Goal: Task Accomplishment & Management: Manage account settings

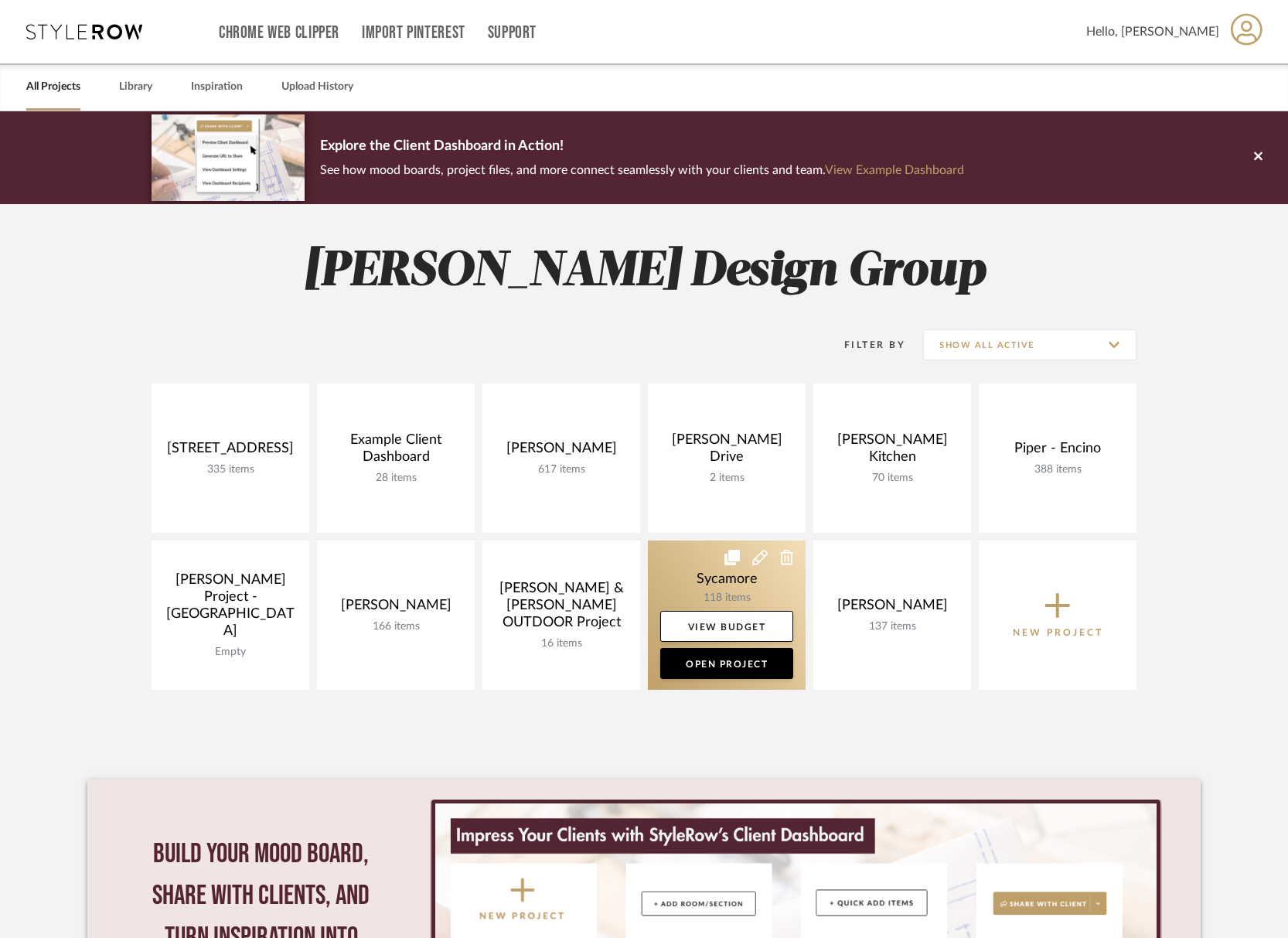
click at [711, 580] on link at bounding box center [726, 615] width 157 height 149
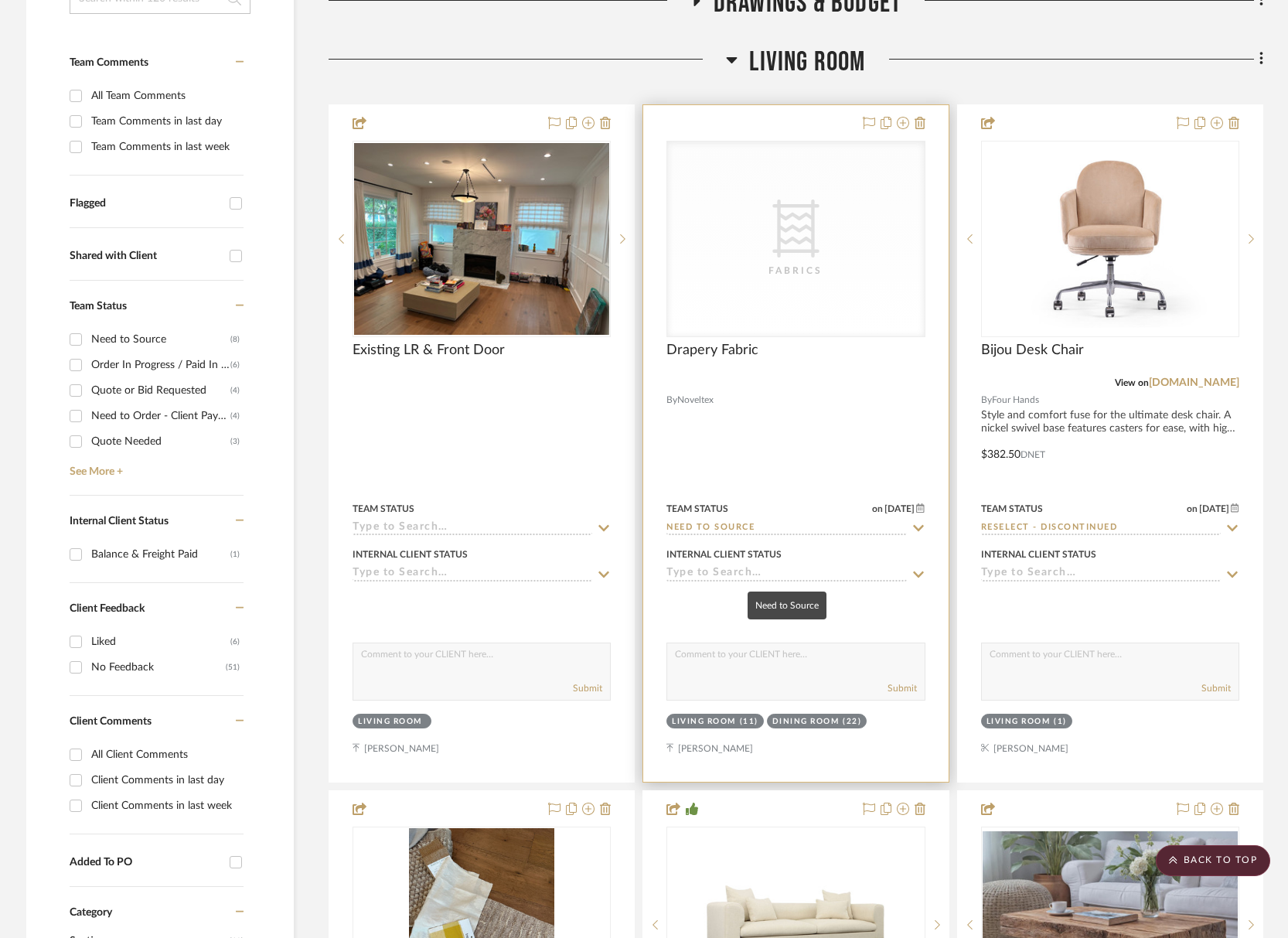
scroll to position [30, 0]
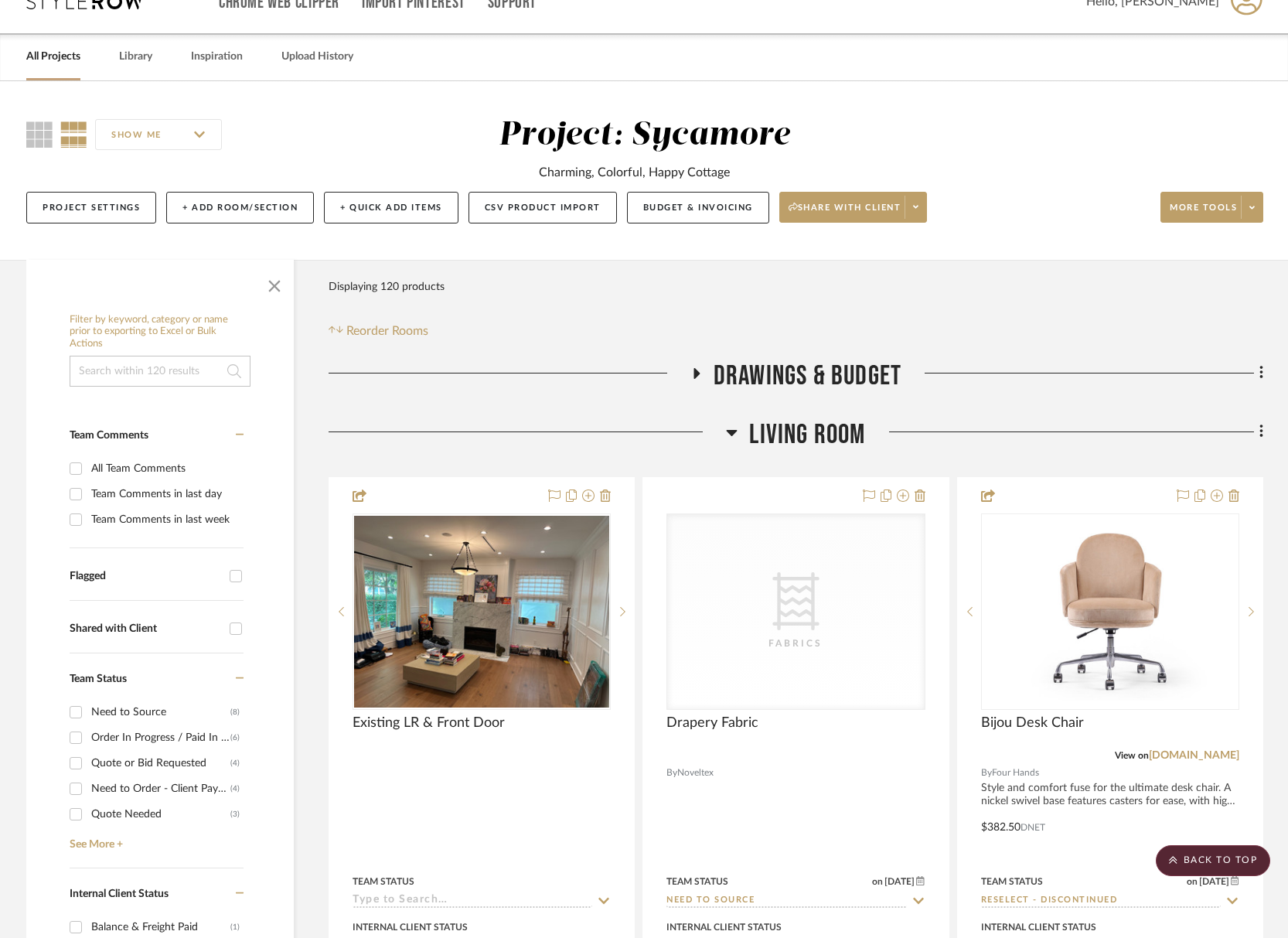
click at [815, 443] on span "Living Room" at bounding box center [807, 435] width 116 height 34
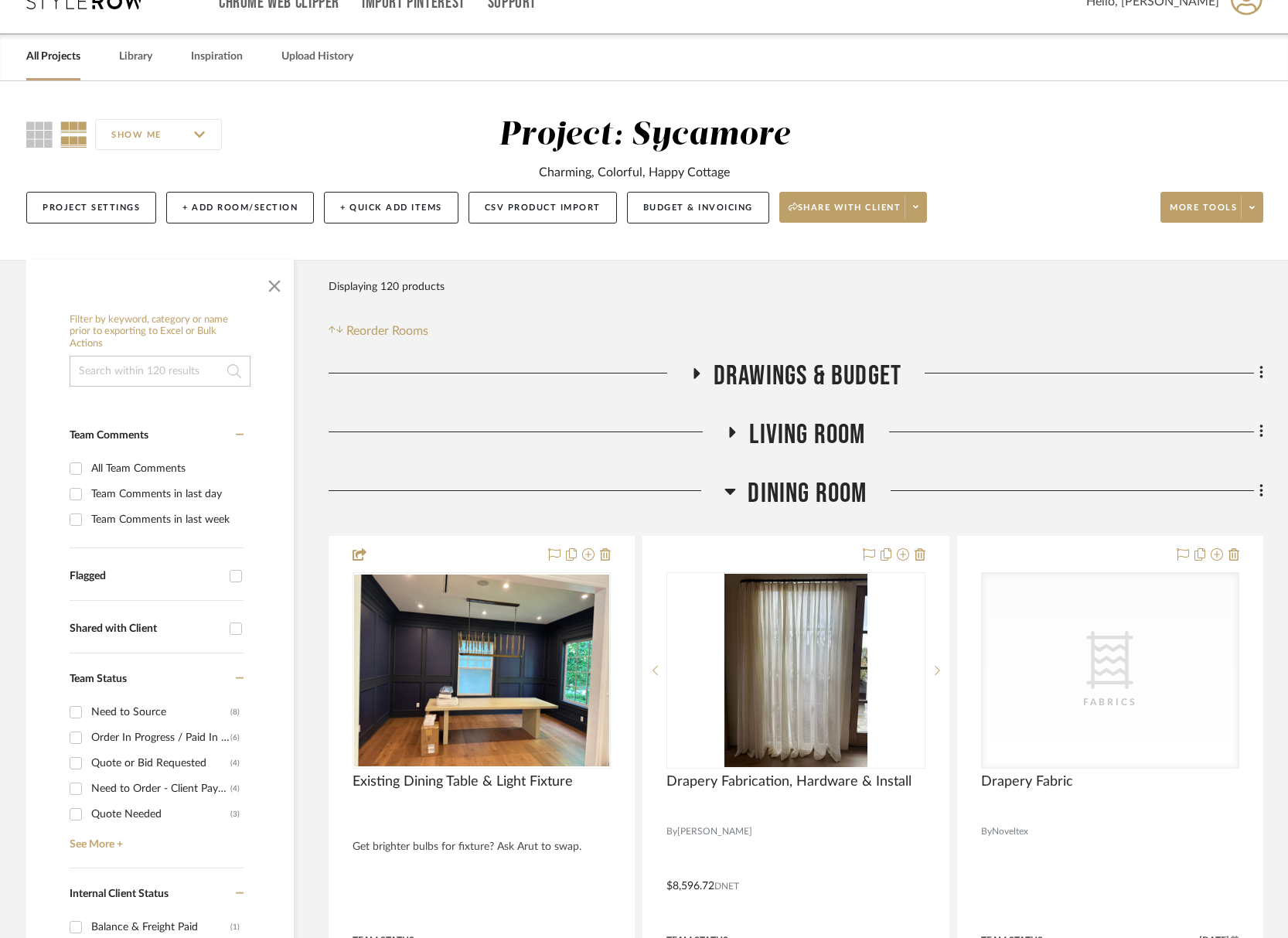
click at [823, 501] on span "Dining Room" at bounding box center [807, 494] width 119 height 34
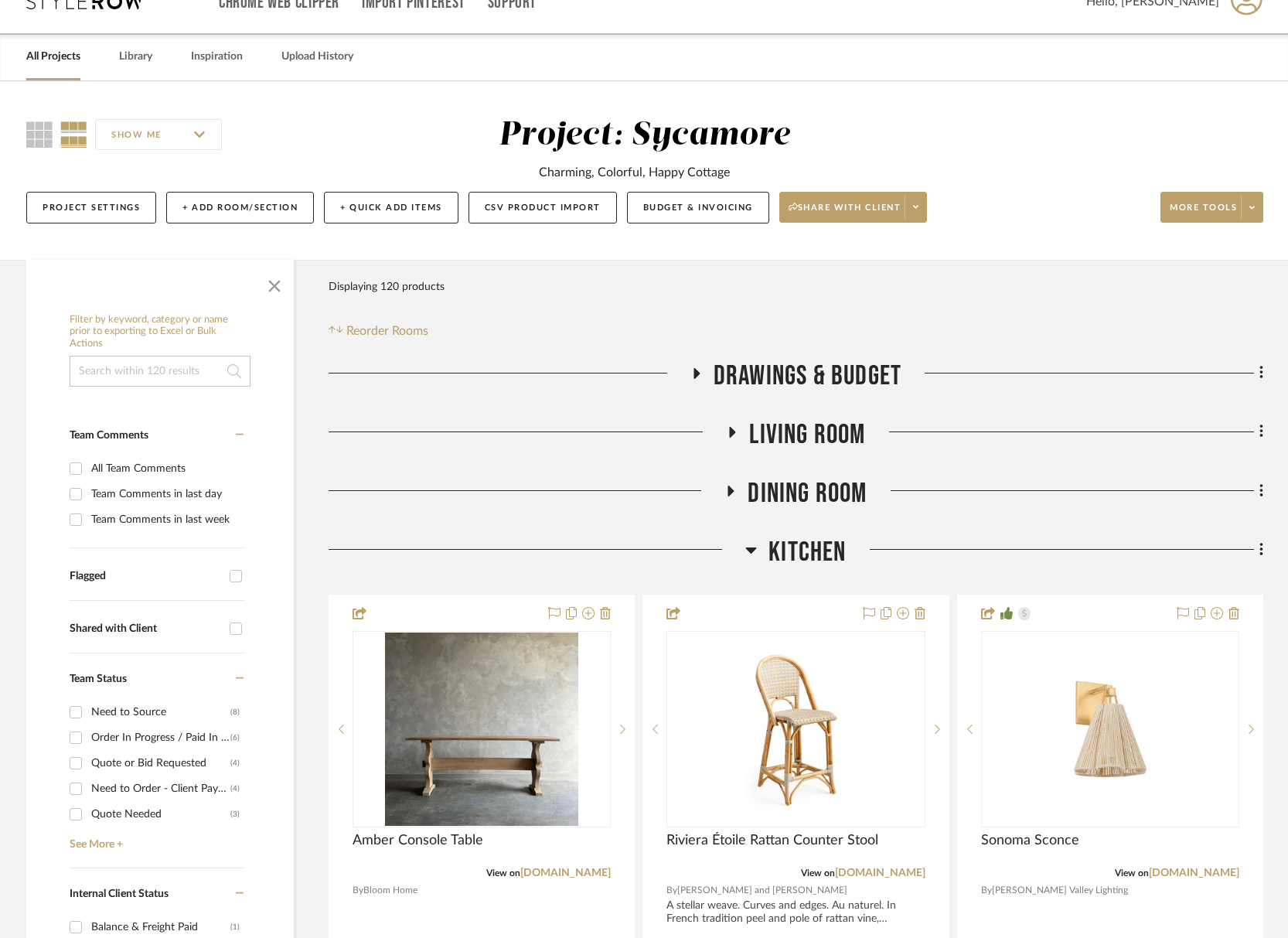
click at [820, 556] on span "Kitchen" at bounding box center [808, 553] width 77 height 34
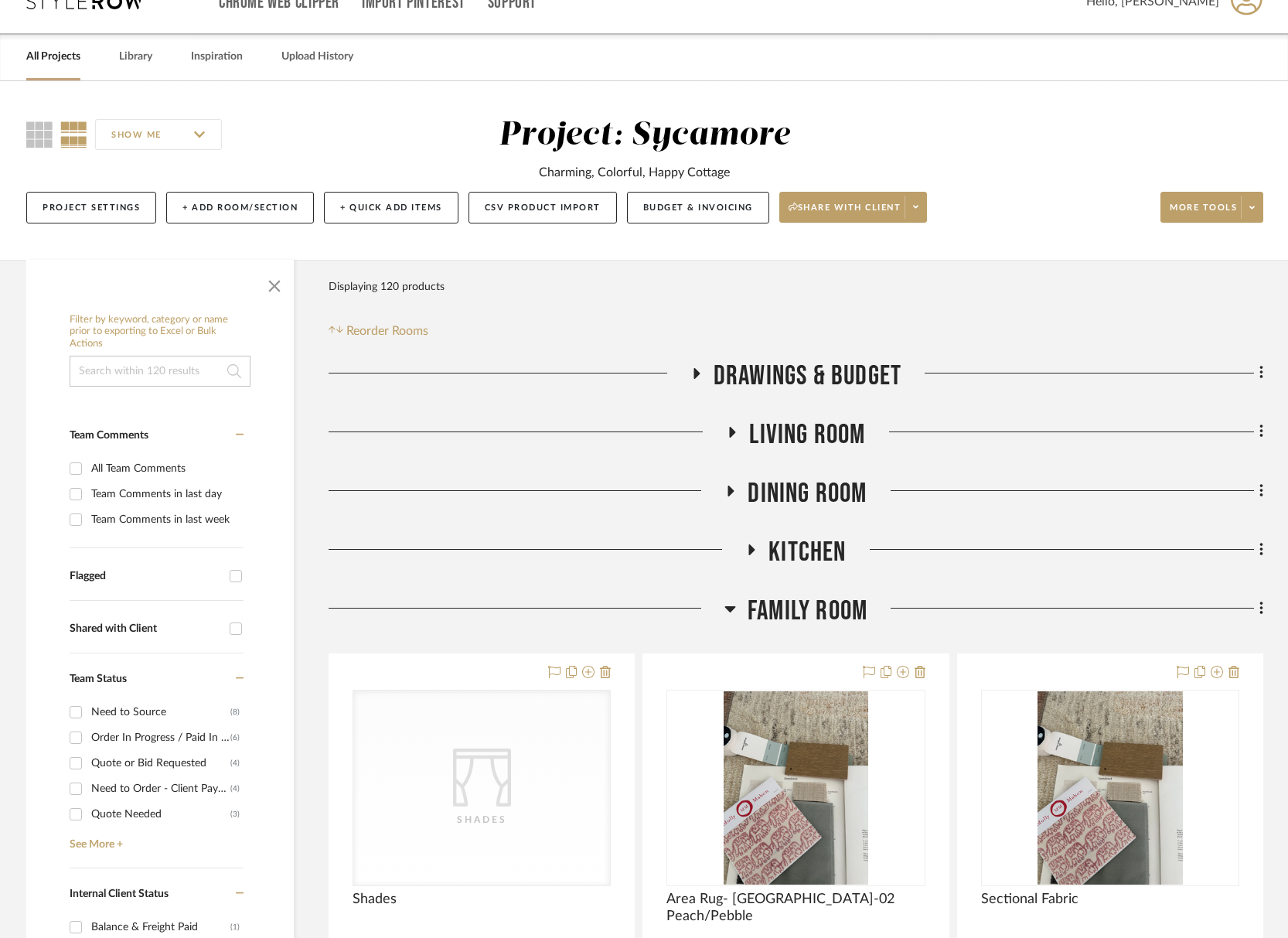
click at [812, 620] on span "Family Room" at bounding box center [808, 611] width 120 height 34
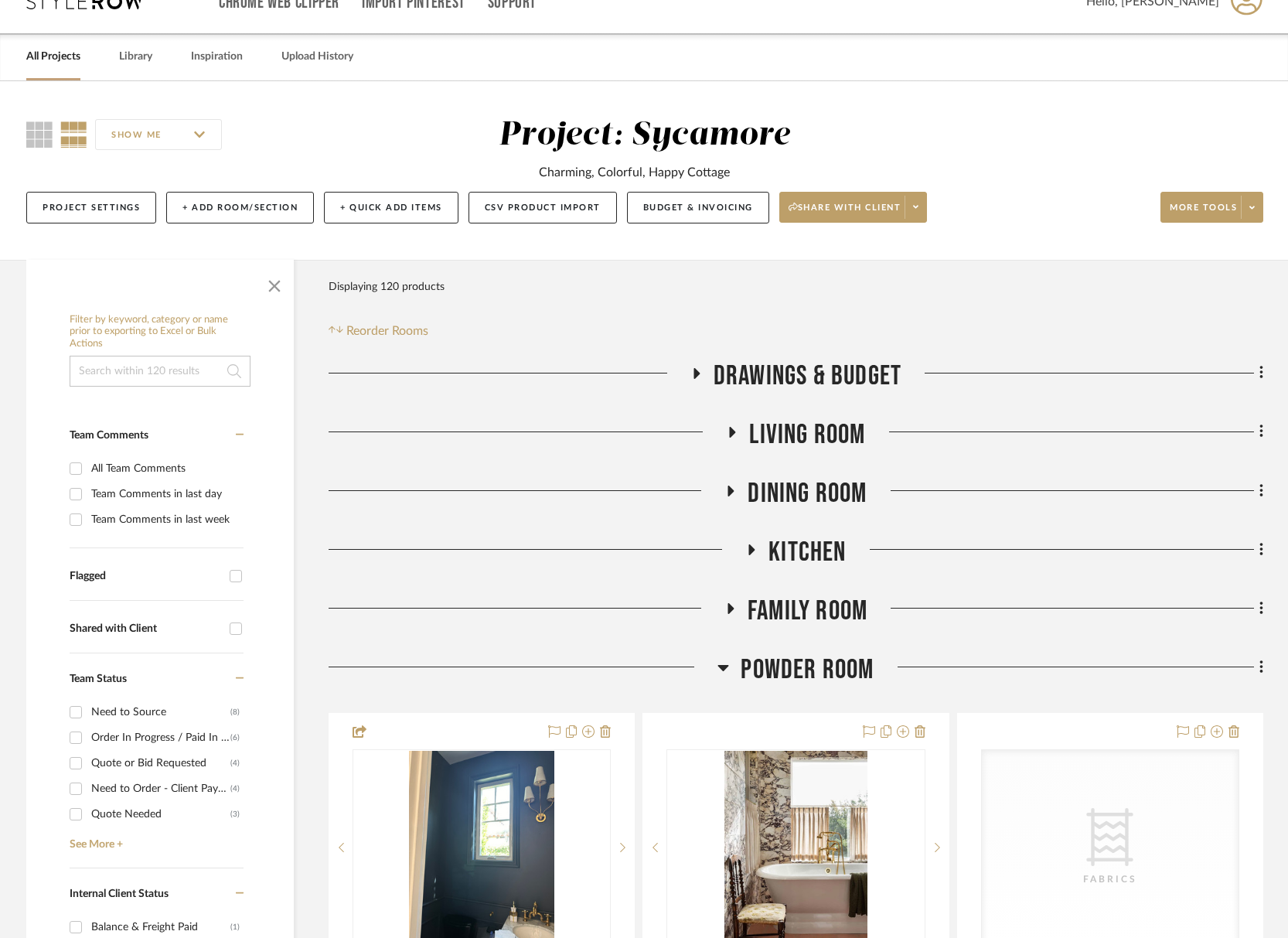
click at [817, 673] on span "Powder Room" at bounding box center [808, 670] width 133 height 34
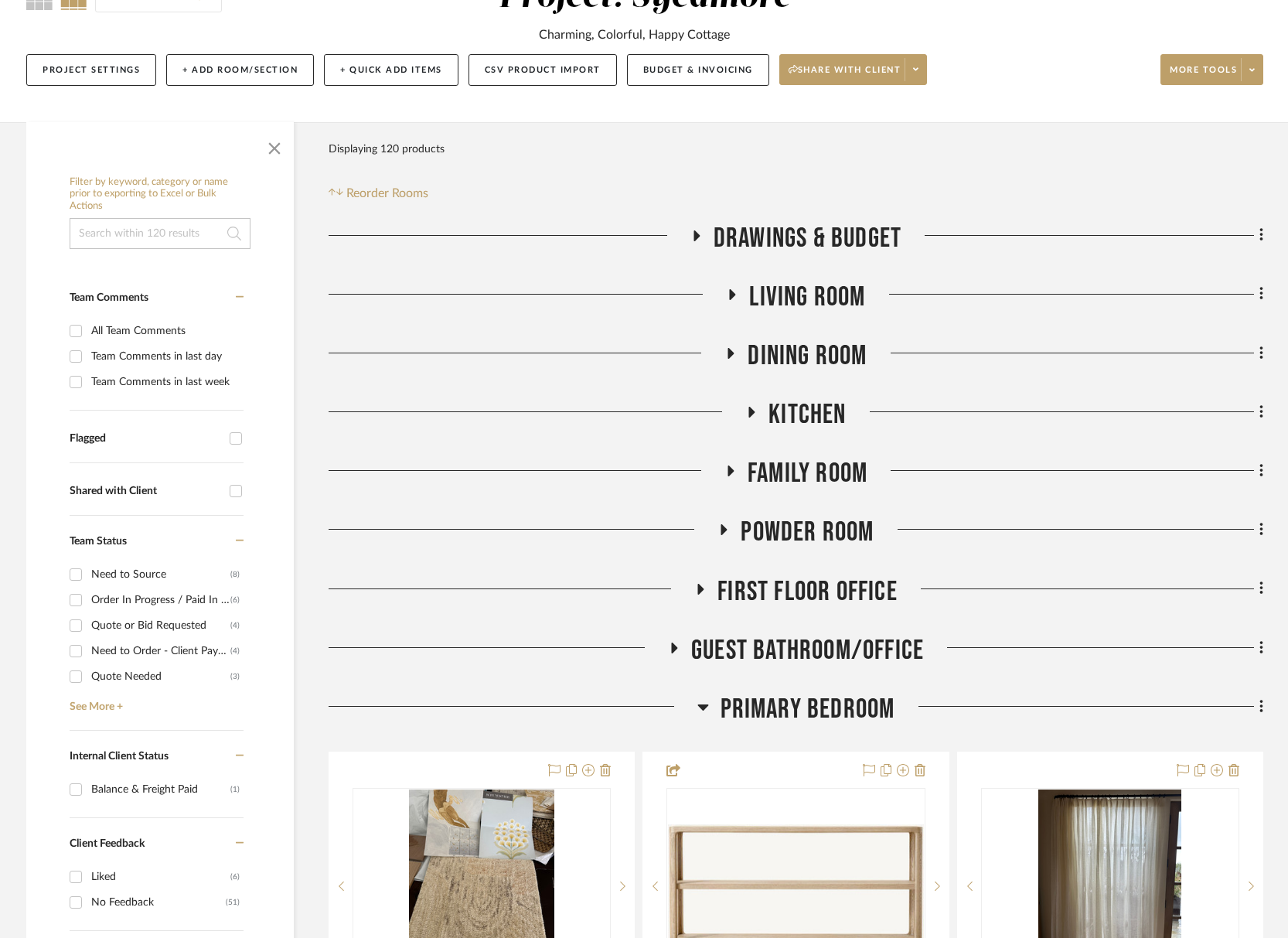
click at [831, 702] on span "Primary Bedroom" at bounding box center [808, 709] width 175 height 34
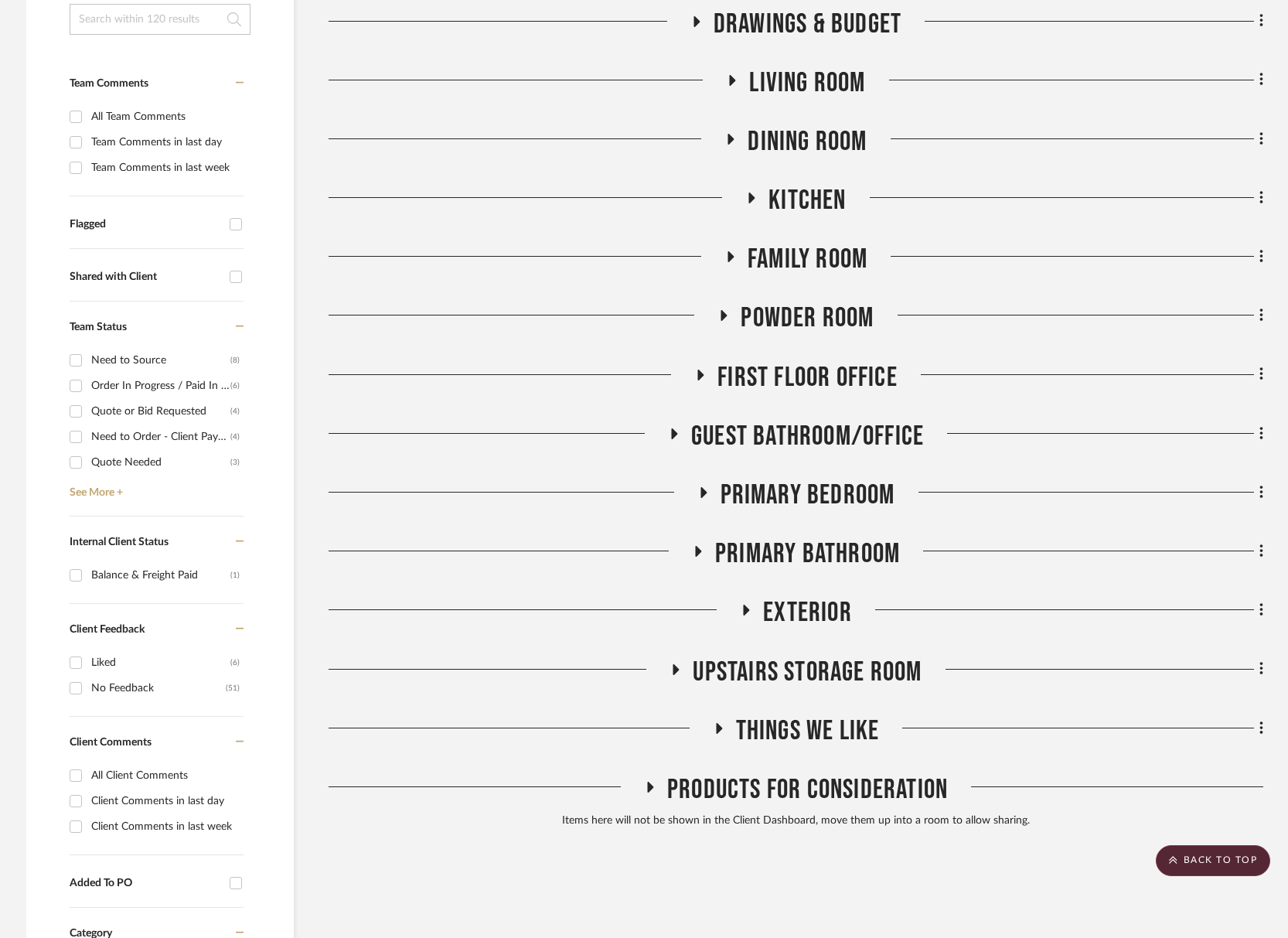
scroll to position [386, 0]
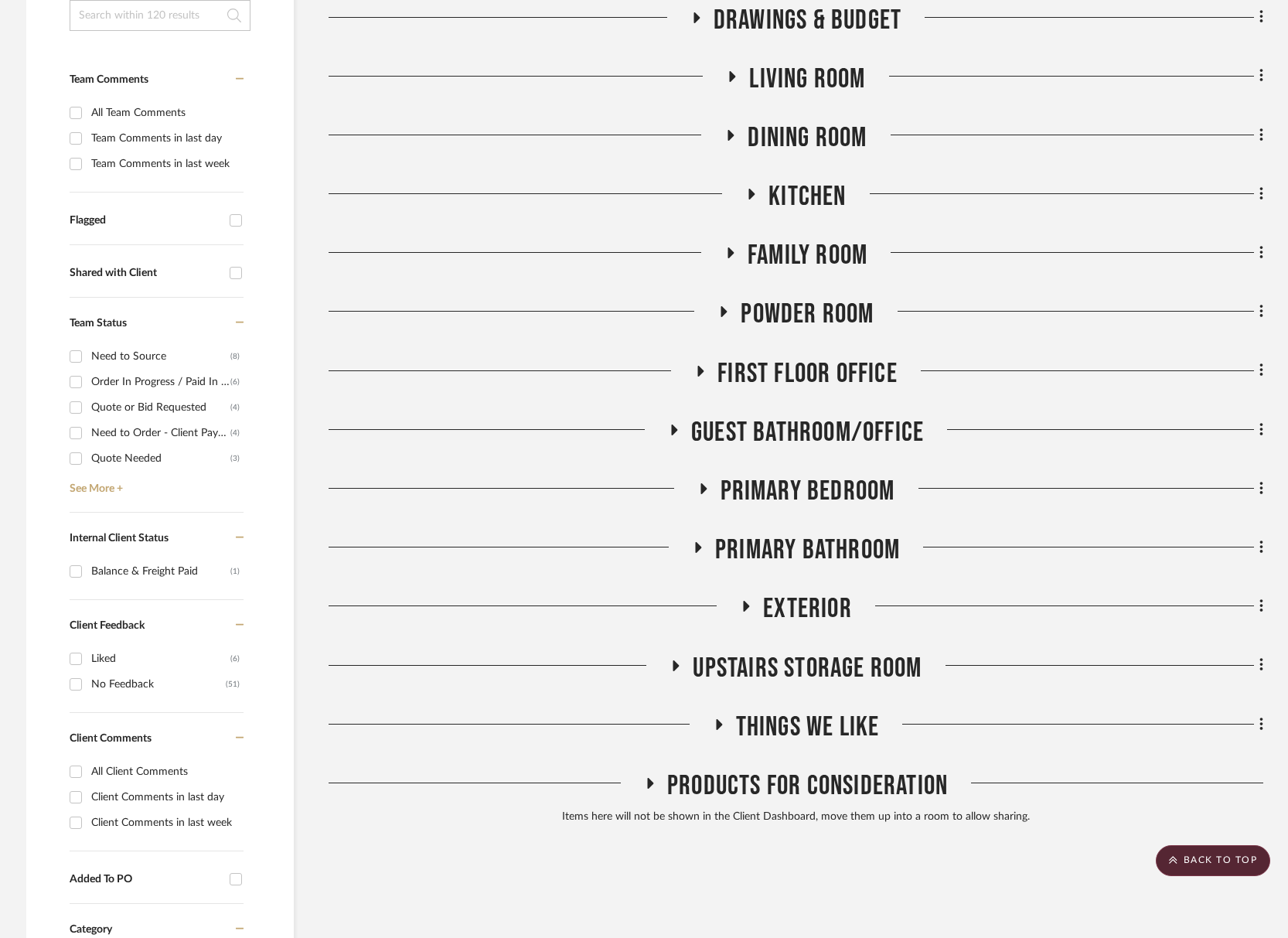
drag, startPoint x: 810, startPoint y: 525, endPoint x: 808, endPoint y: 543, distance: 18.1
click at [810, 526] on div "Drawings & Budget Living Room Dining Room Kitchen Family Room Powder Room First…" at bounding box center [796, 418] width 935 height 828
click at [808, 543] on span "Primary Bathroom" at bounding box center [808, 550] width 184 height 34
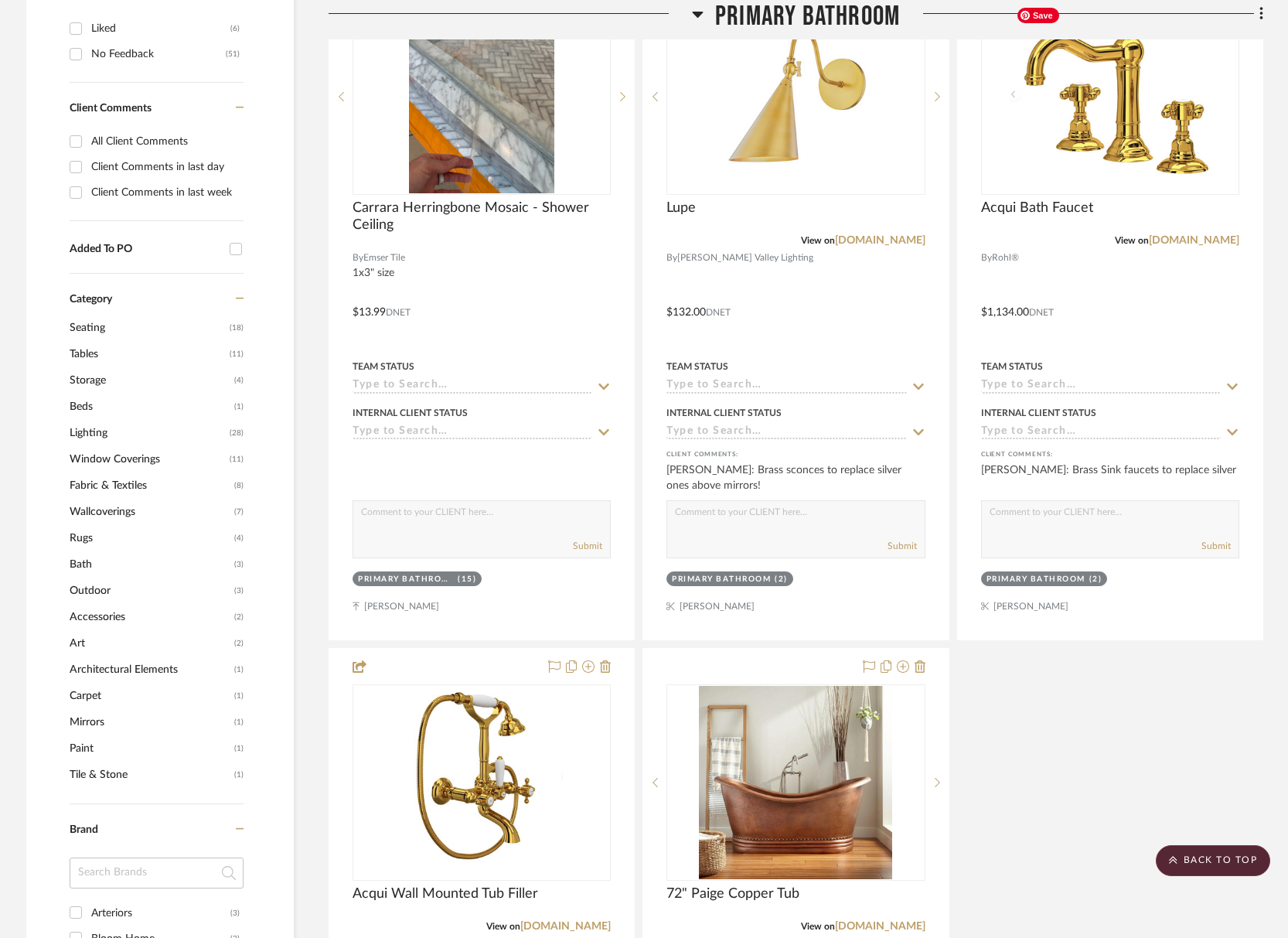
scroll to position [1017, 0]
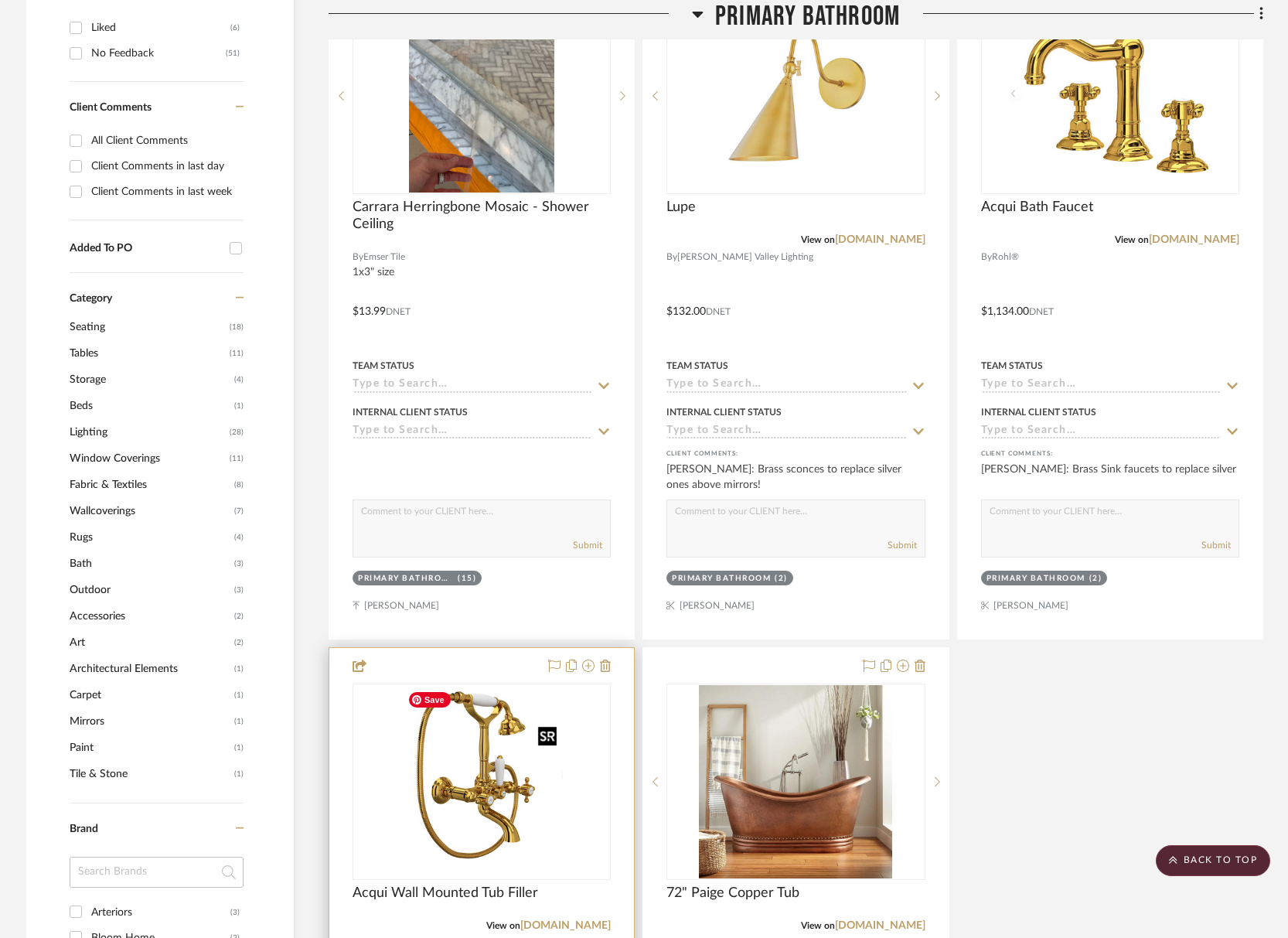
click at [499, 724] on img "0" at bounding box center [482, 782] width 162 height 194
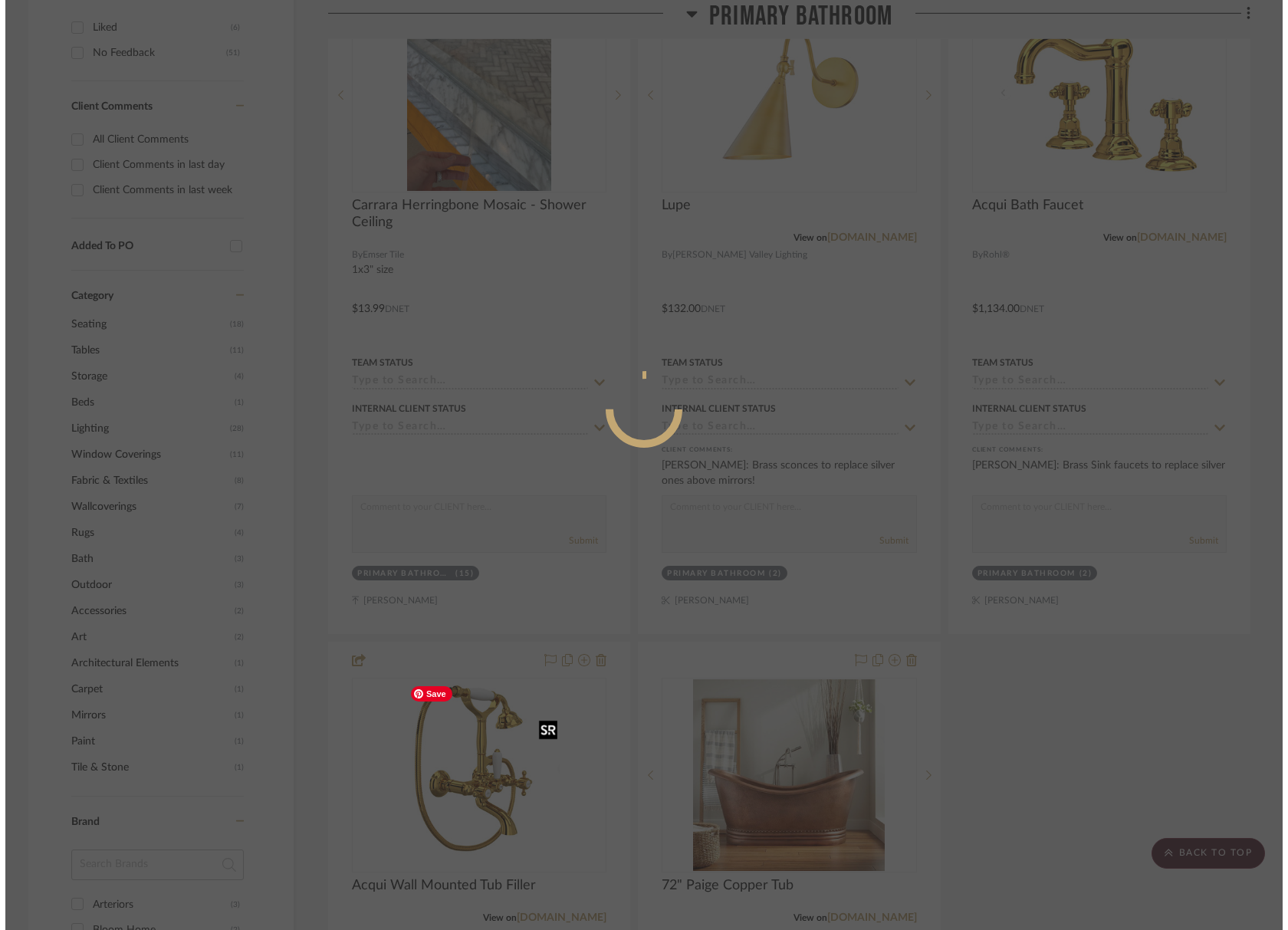
scroll to position [0, 0]
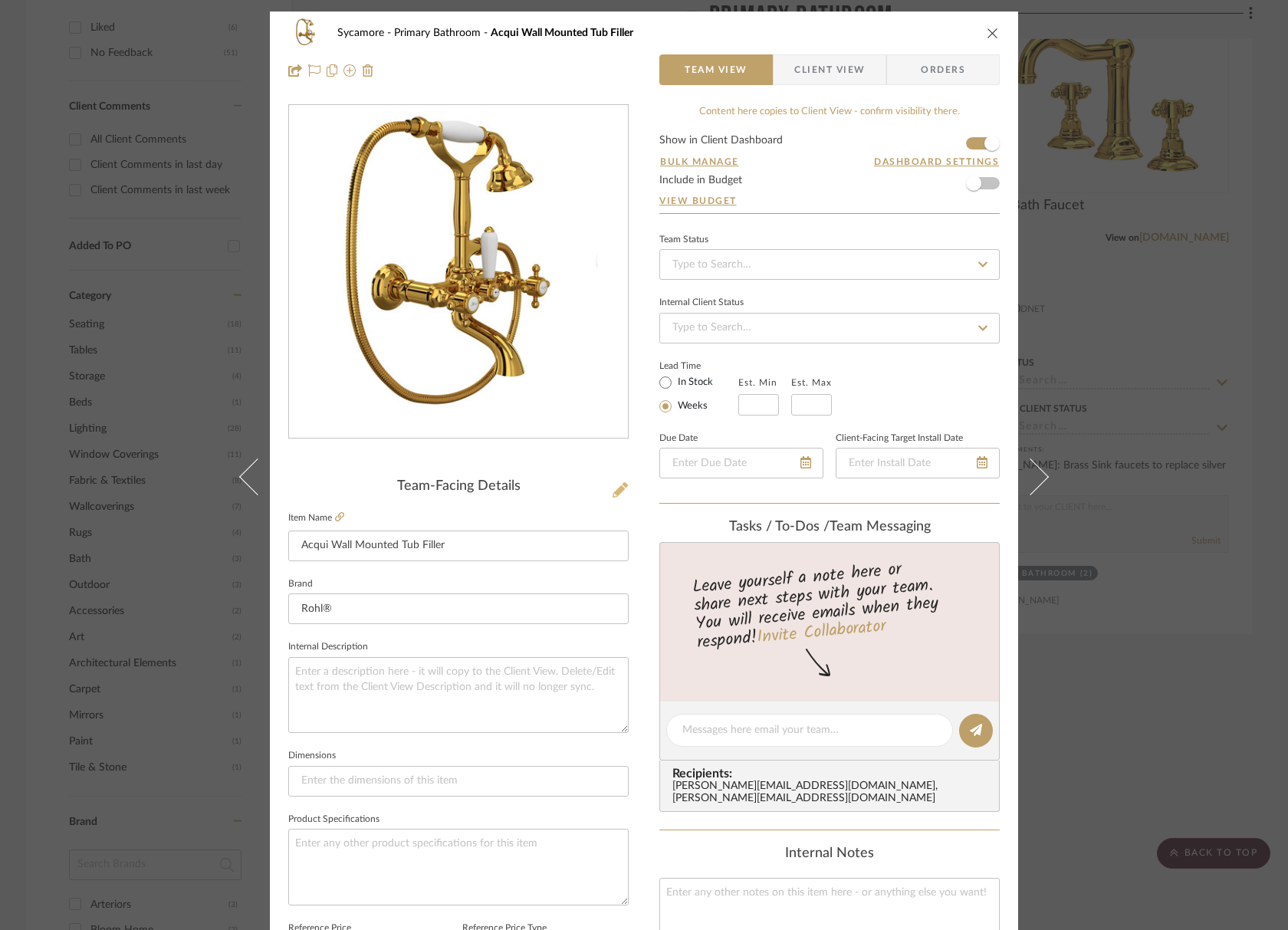
click at [618, 489] on icon at bounding box center [620, 489] width 15 height 15
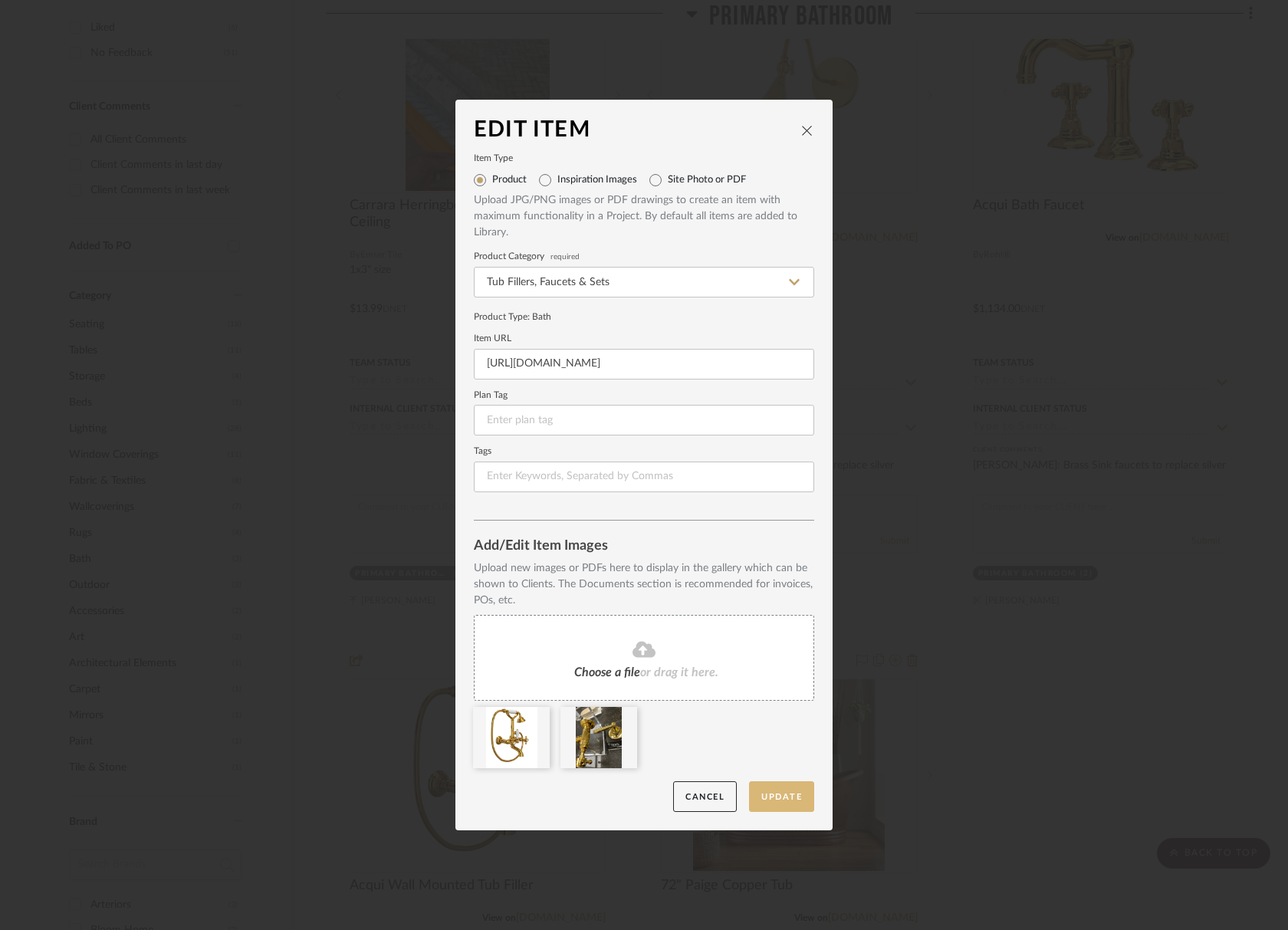
click at [781, 799] on button "Update" at bounding box center [782, 797] width 65 height 32
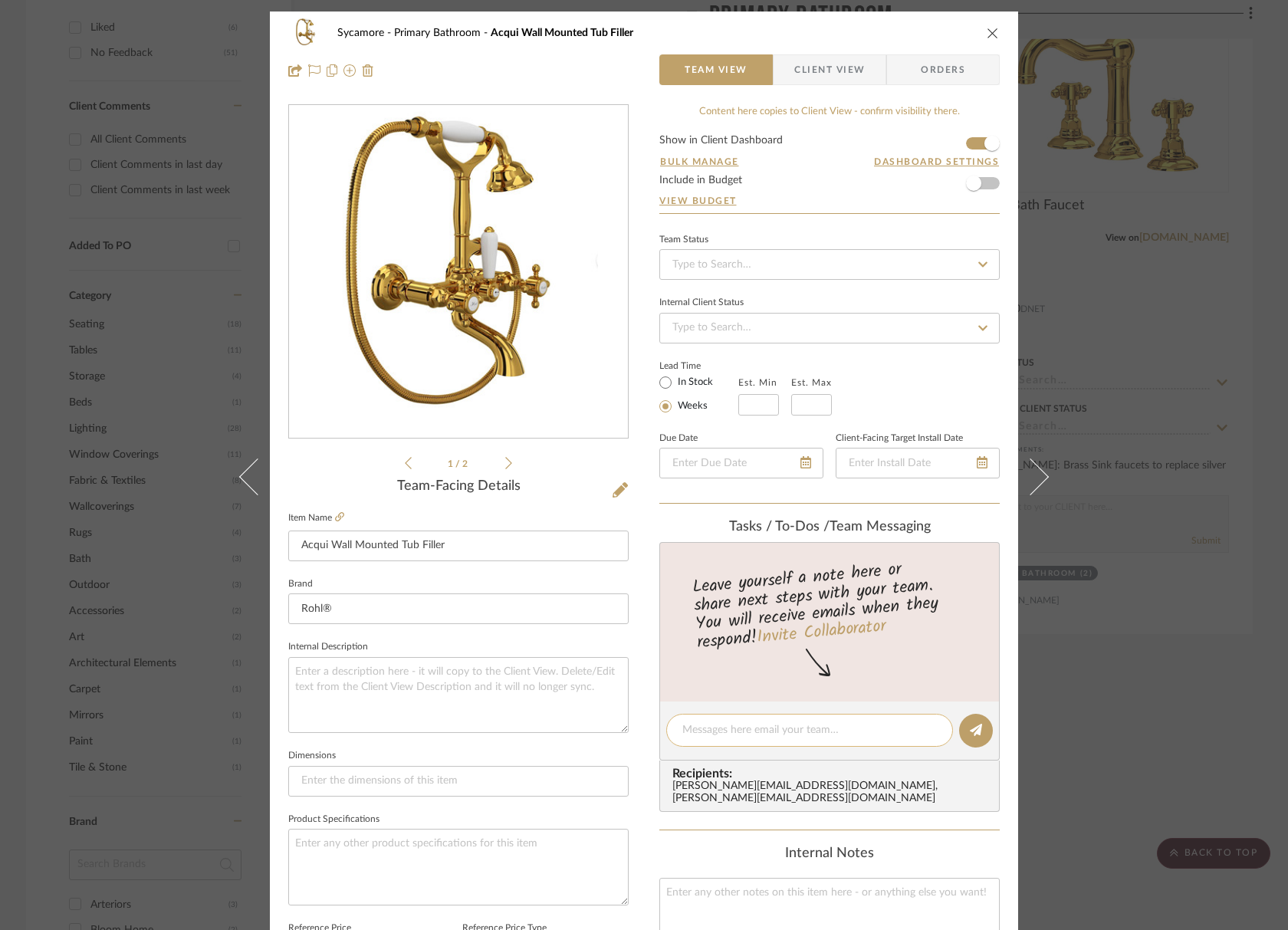
click at [716, 728] on textarea at bounding box center [809, 731] width 254 height 16
type textarea "italian brass finish - i don't think she'll like the unlacq."
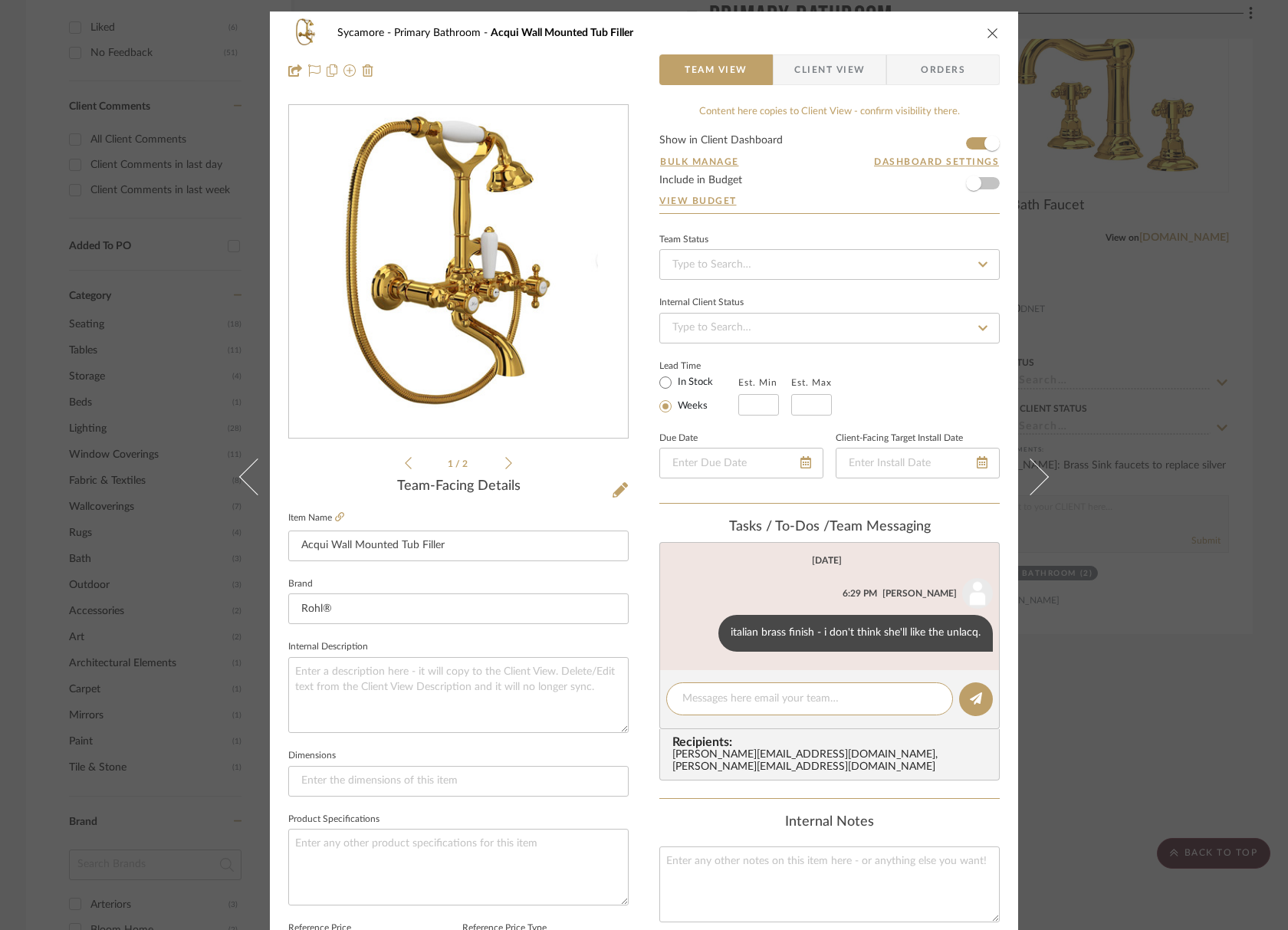
click at [991, 30] on icon "close" at bounding box center [992, 33] width 12 height 12
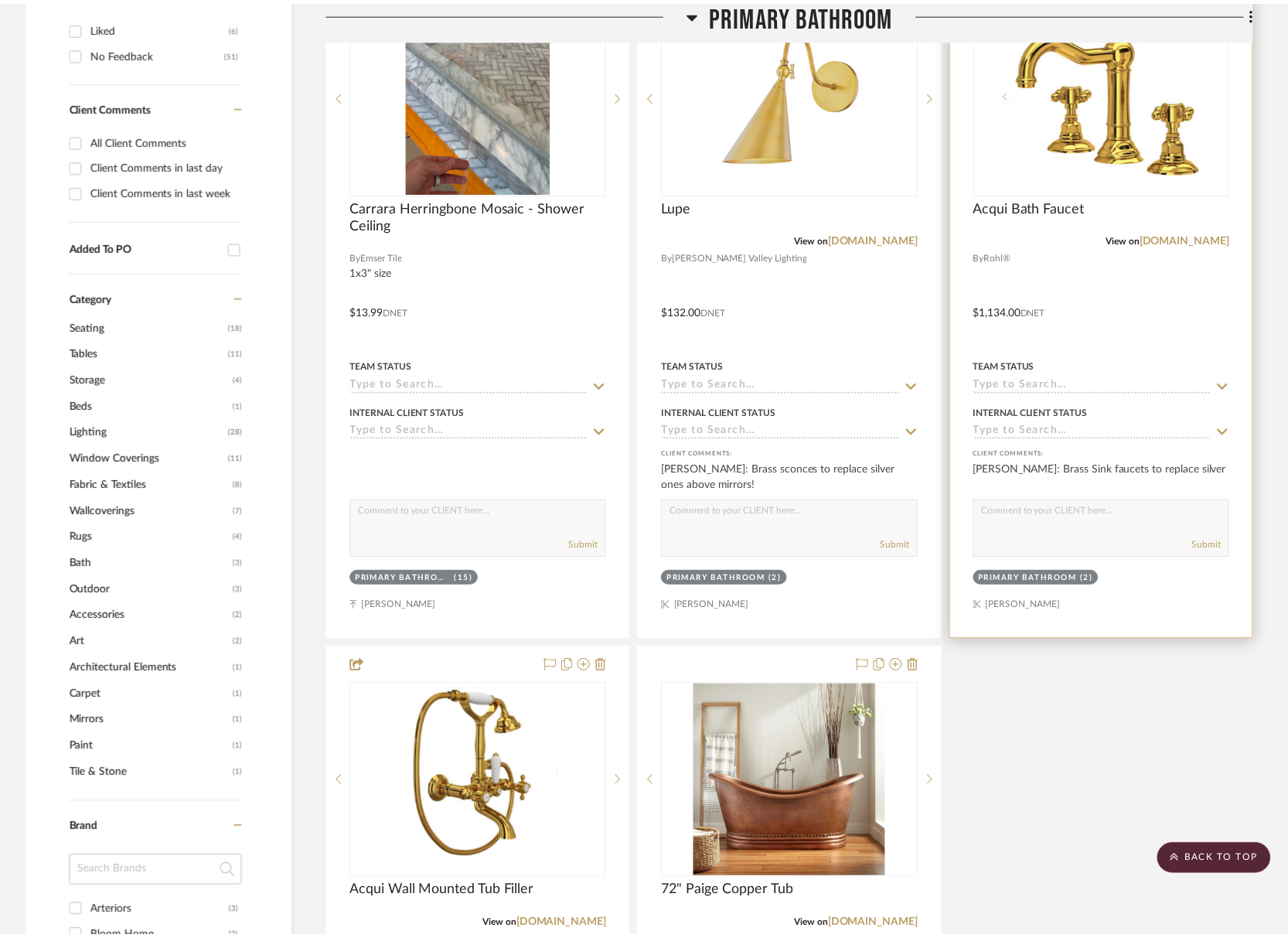
scroll to position [1017, 0]
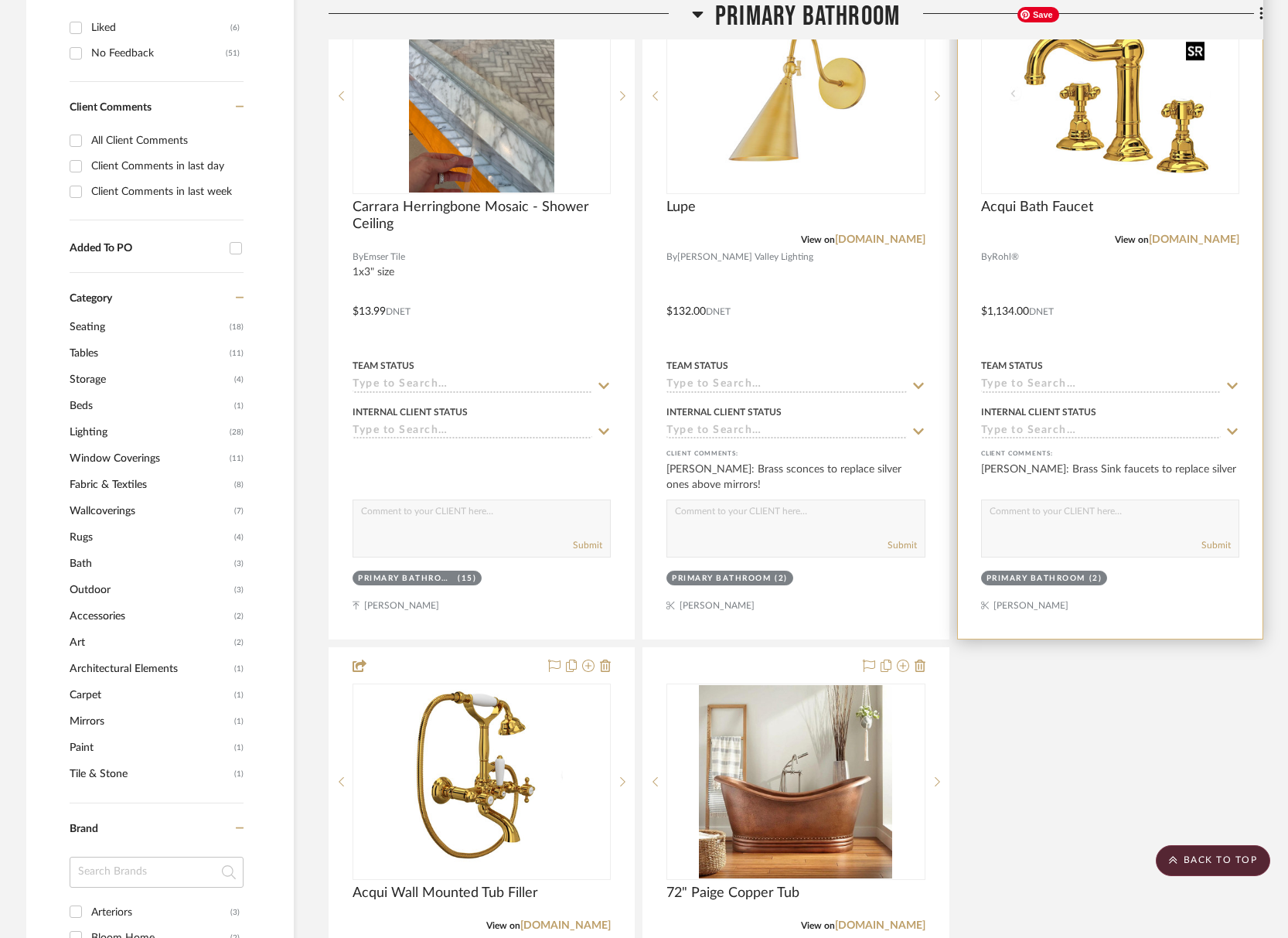
click at [1113, 165] on img "0" at bounding box center [1110, 96] width 201 height 194
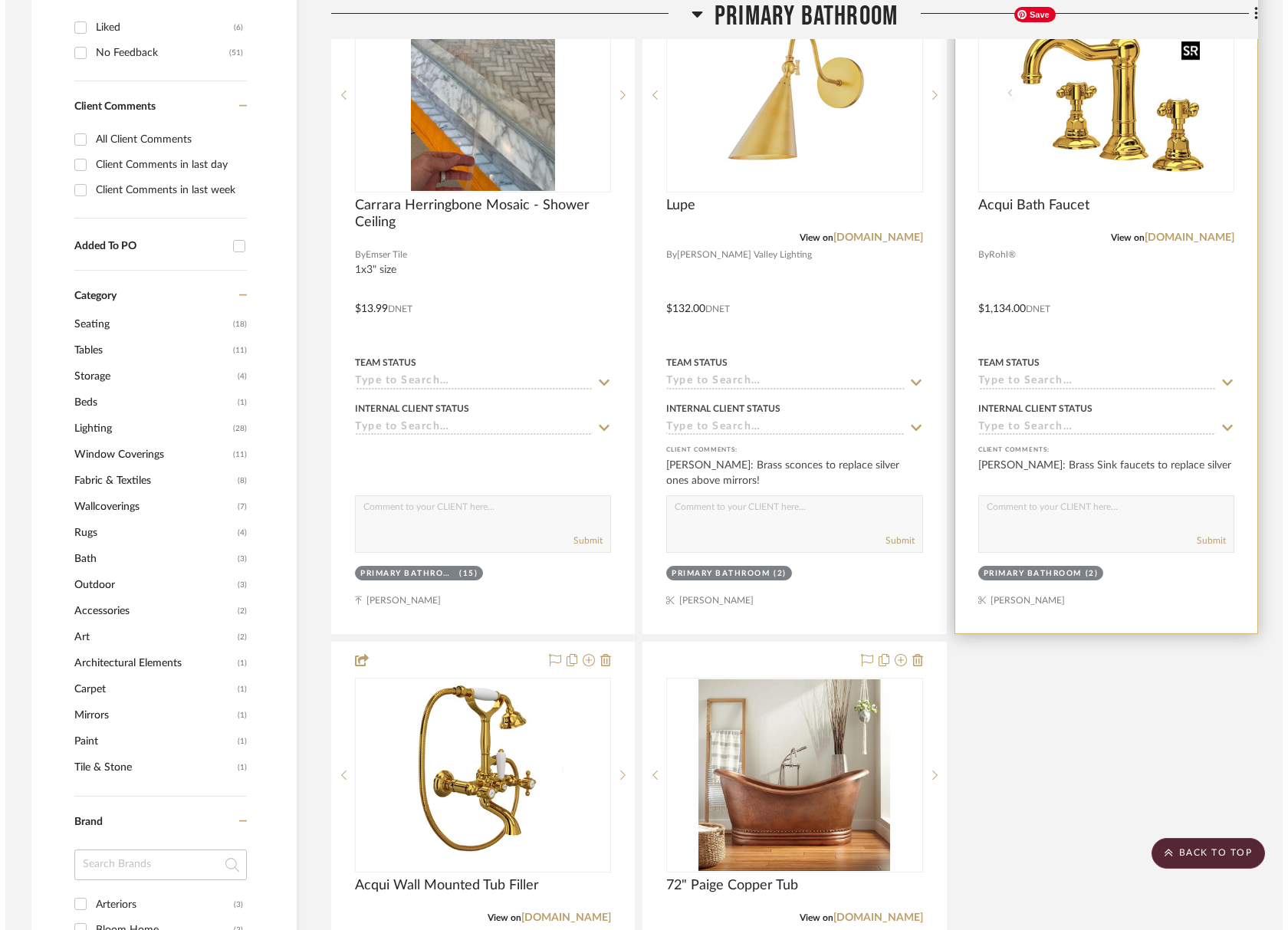
scroll to position [0, 0]
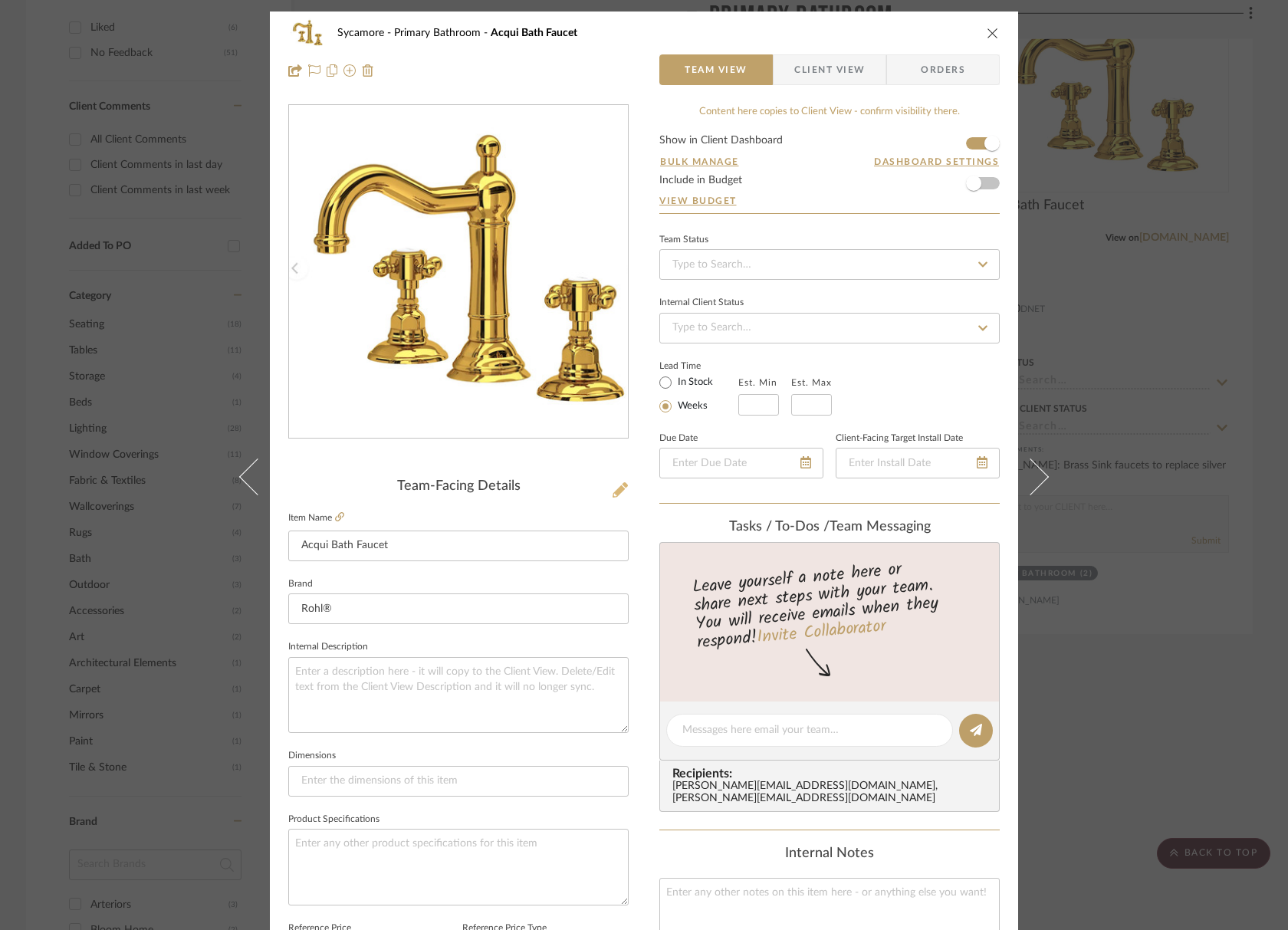
click at [613, 488] on icon at bounding box center [620, 489] width 15 height 15
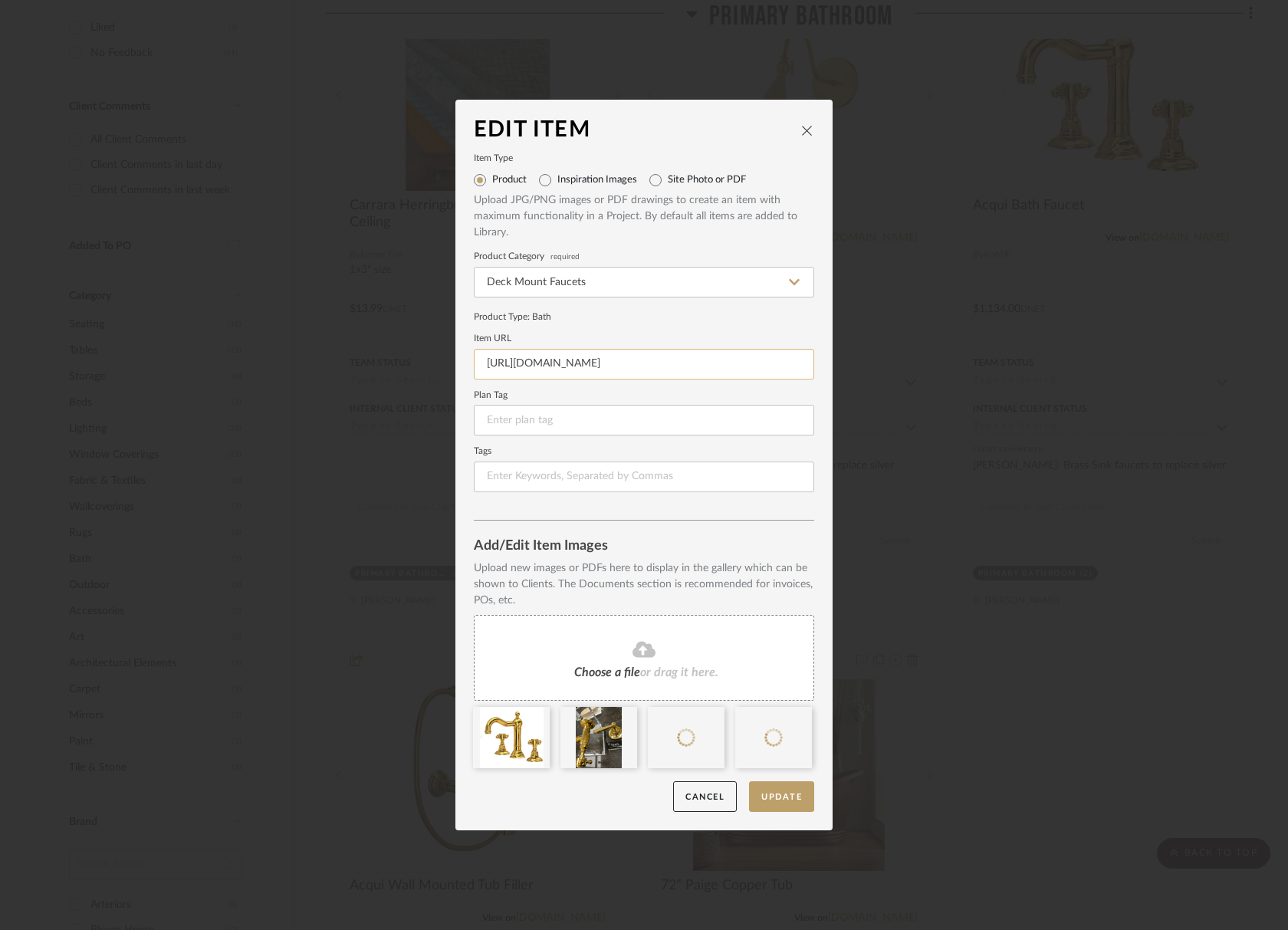
click at [623, 375] on input "[URL][DOMAIN_NAME]" at bounding box center [644, 364] width 340 height 31
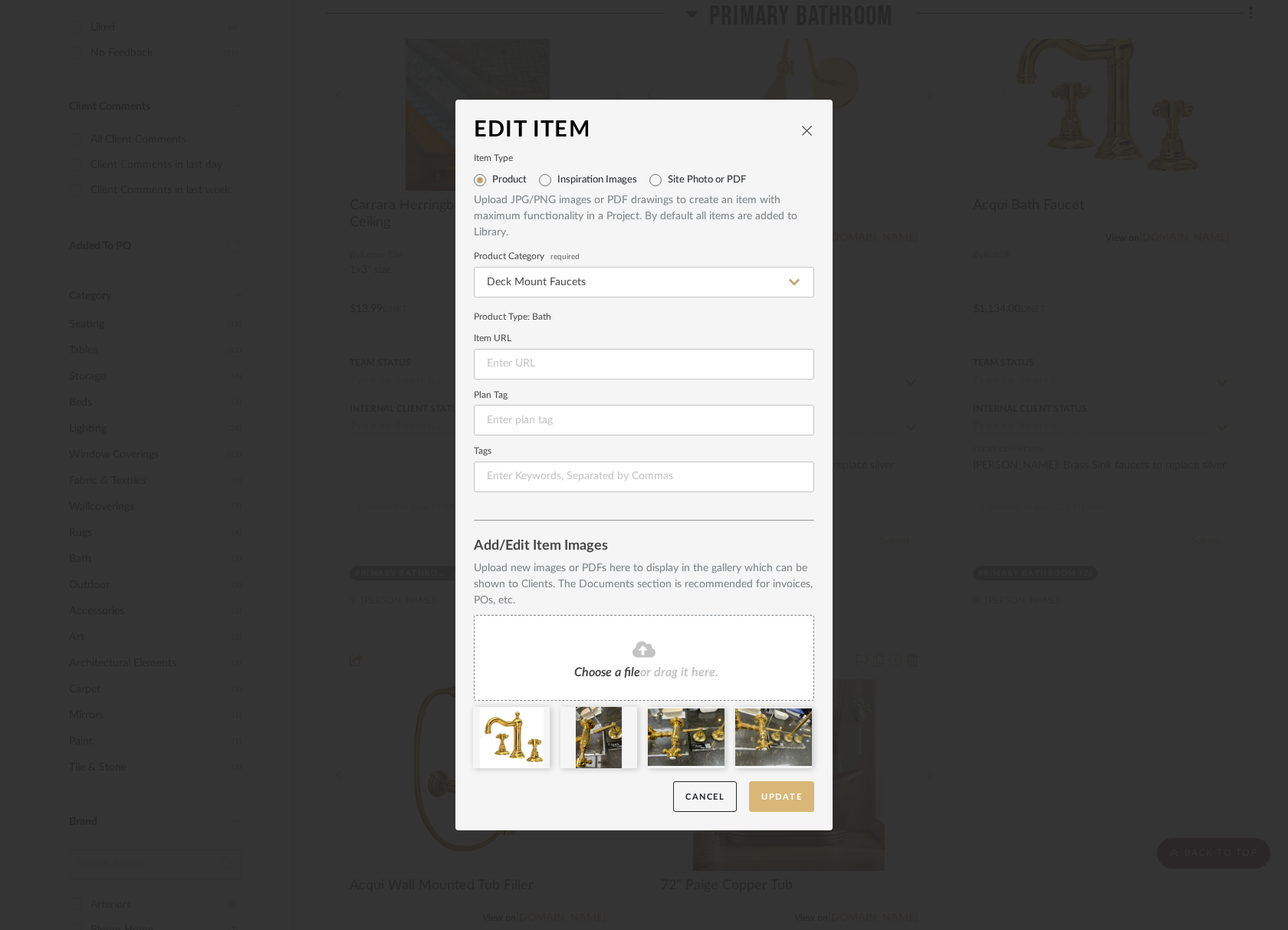
click at [781, 790] on button "Update" at bounding box center [782, 797] width 65 height 32
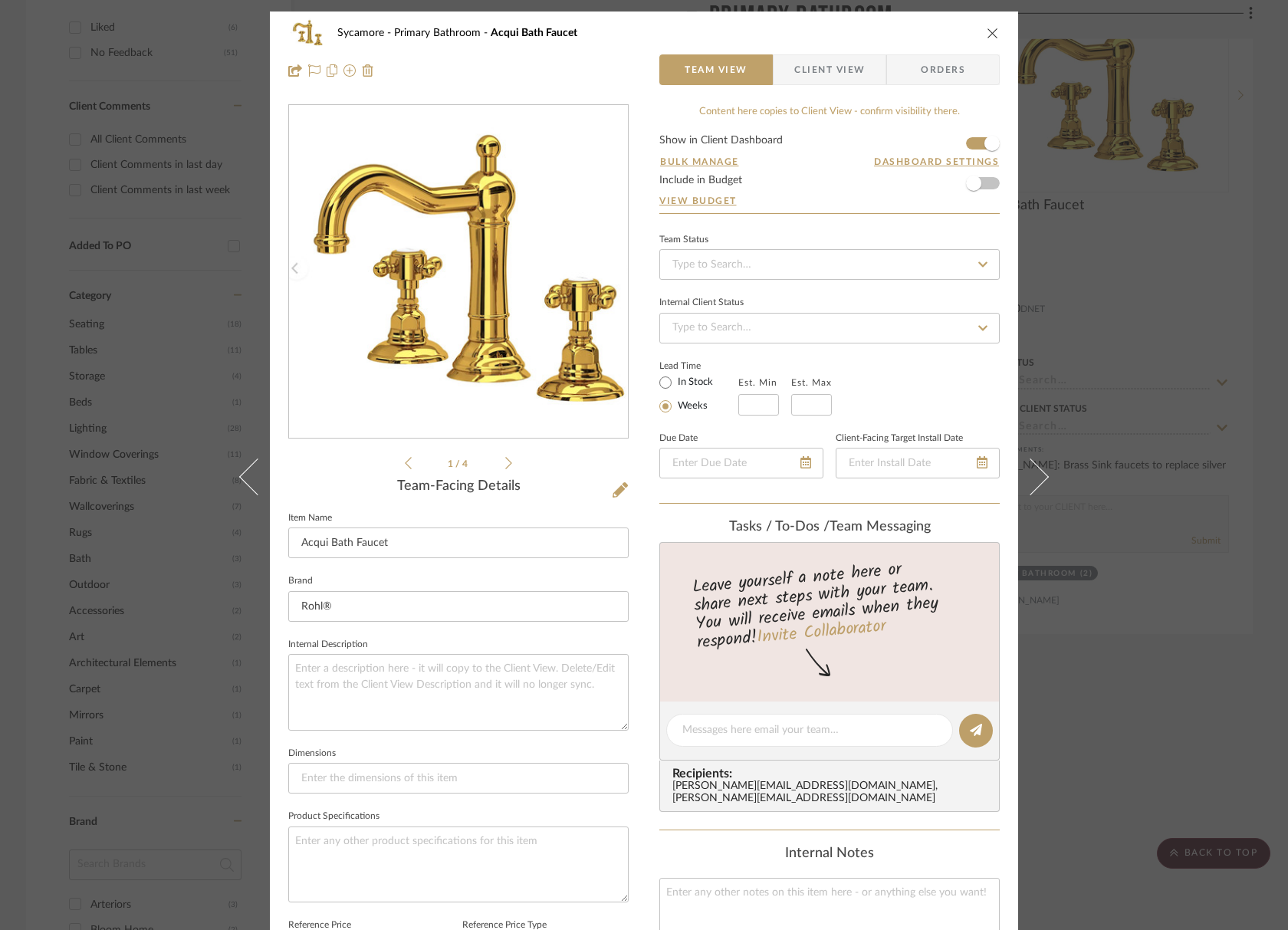
click at [995, 31] on div "Sycamore Primary Bathroom Acqui Bath Faucet Team View Client View Orders" at bounding box center [644, 51] width 748 height 80
click at [796, 85] on div "Sycamore Primary Bathroom Acqui Bath Faucet Team View Client View Orders" at bounding box center [644, 51] width 748 height 80
click at [816, 73] on span "Client View" at bounding box center [829, 70] width 71 height 31
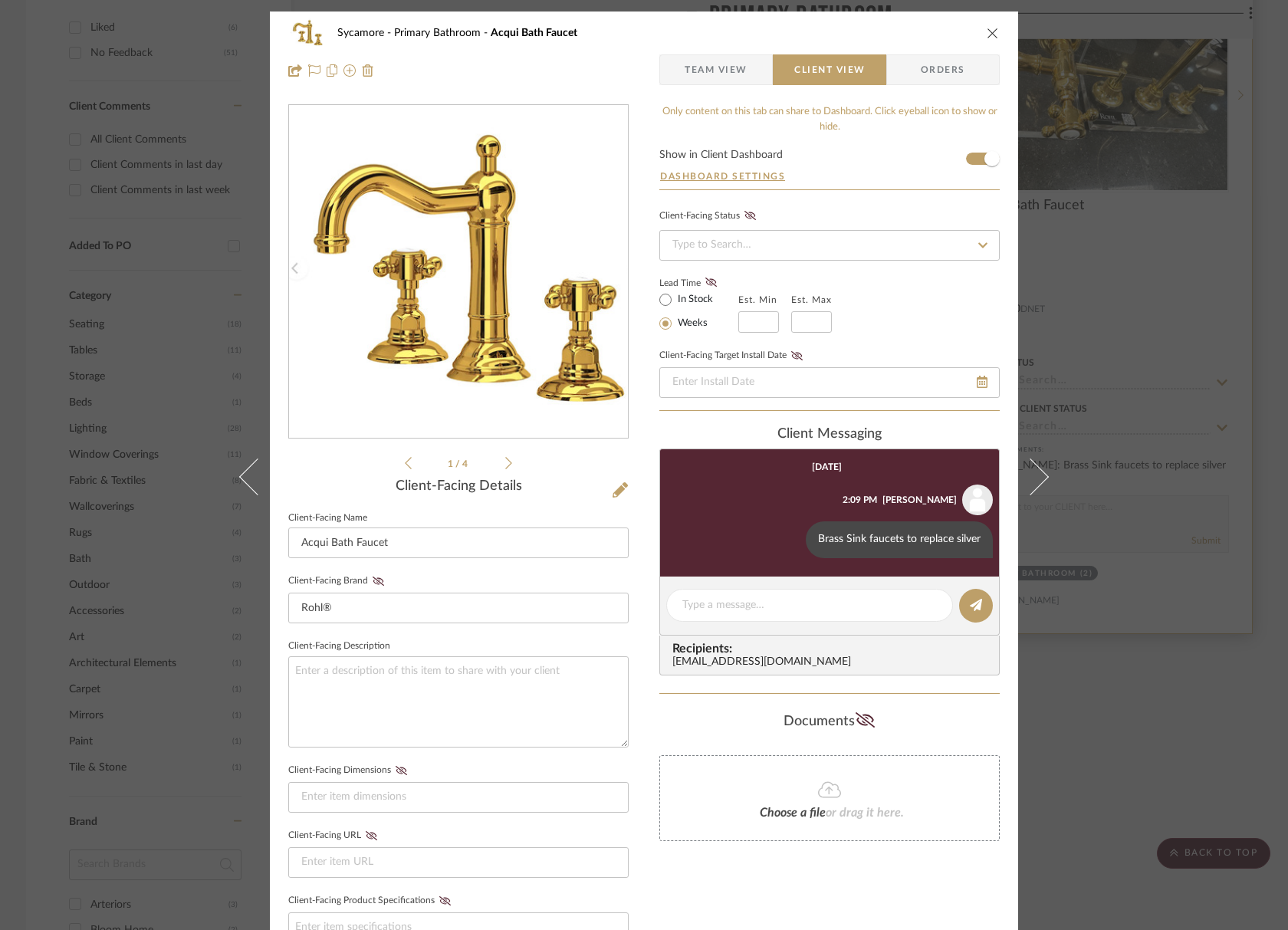
drag, startPoint x: 988, startPoint y: 28, endPoint x: 1226, endPoint y: 109, distance: 251.4
click at [988, 28] on icon "close" at bounding box center [992, 33] width 12 height 12
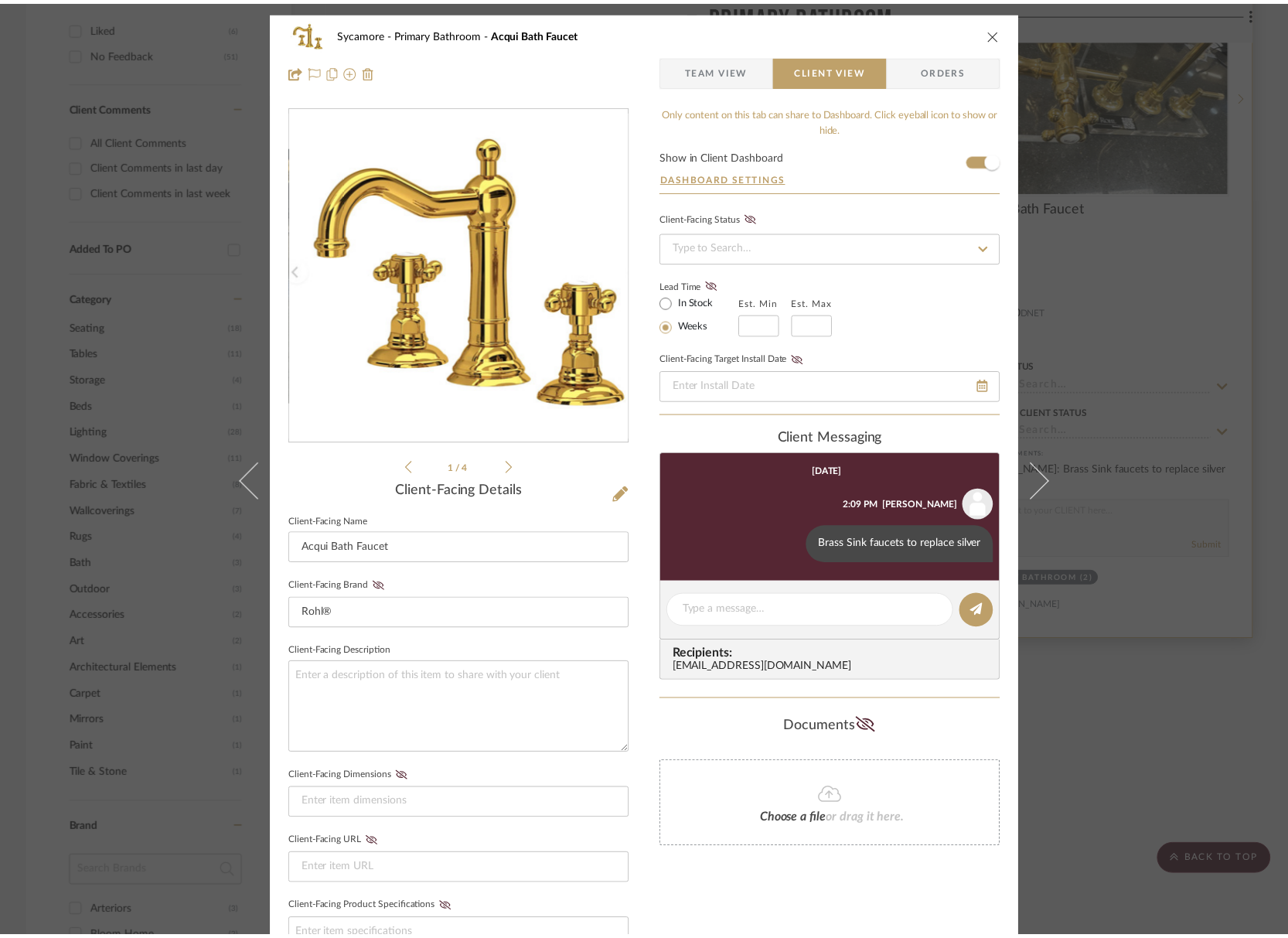
scroll to position [1017, 0]
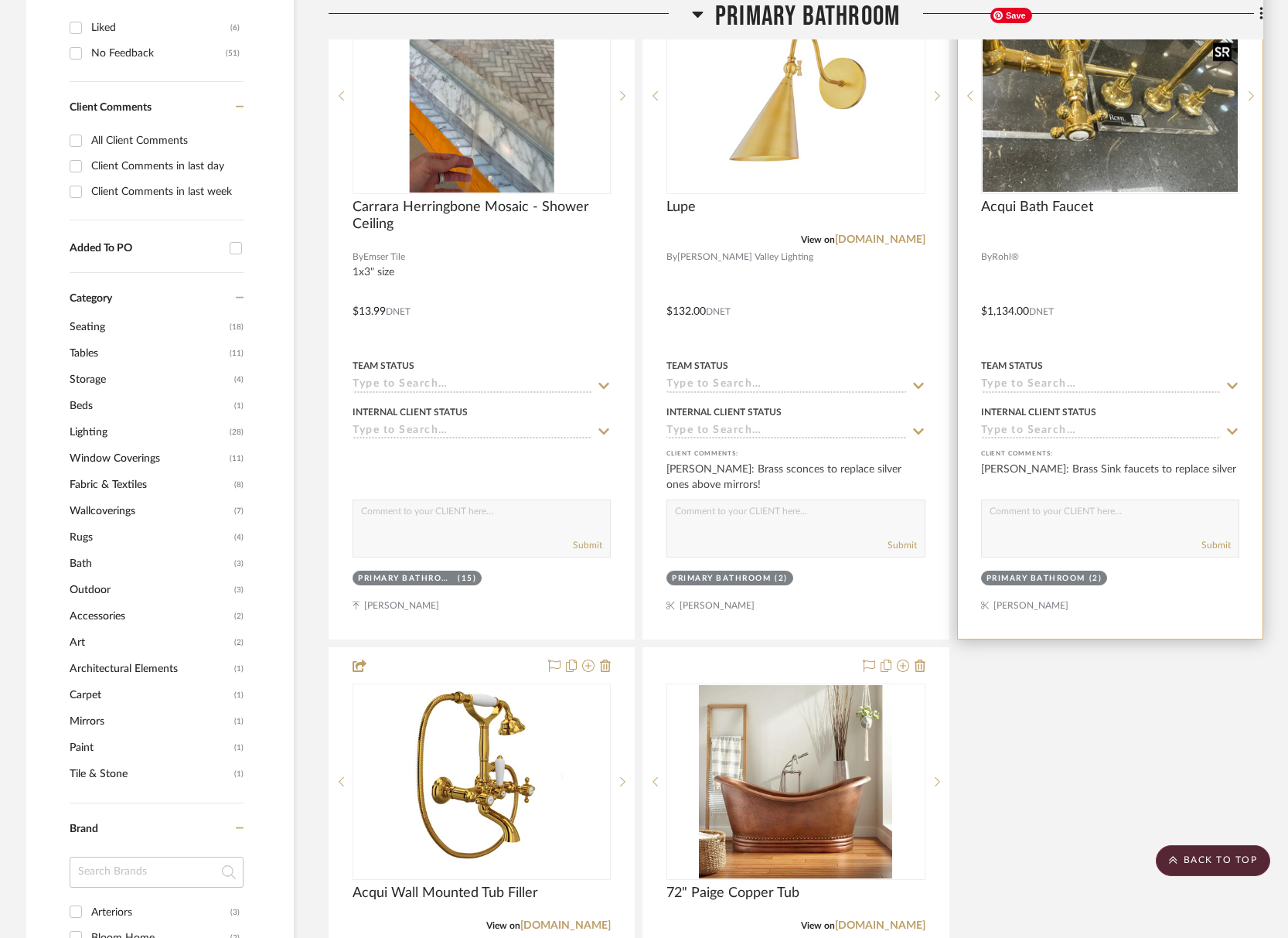
click at [1104, 134] on img "0" at bounding box center [1110, 96] width 255 height 192
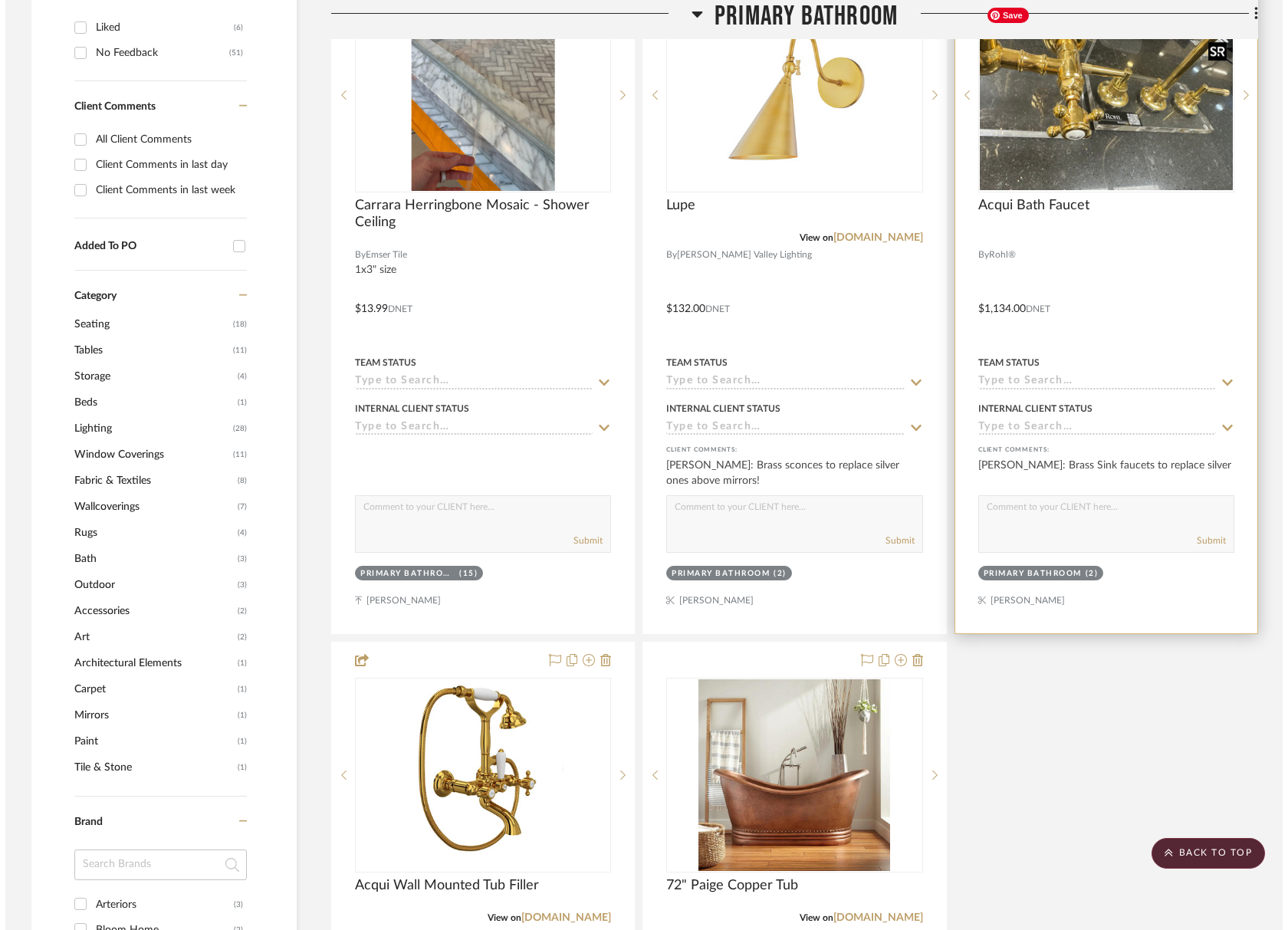
scroll to position [0, 0]
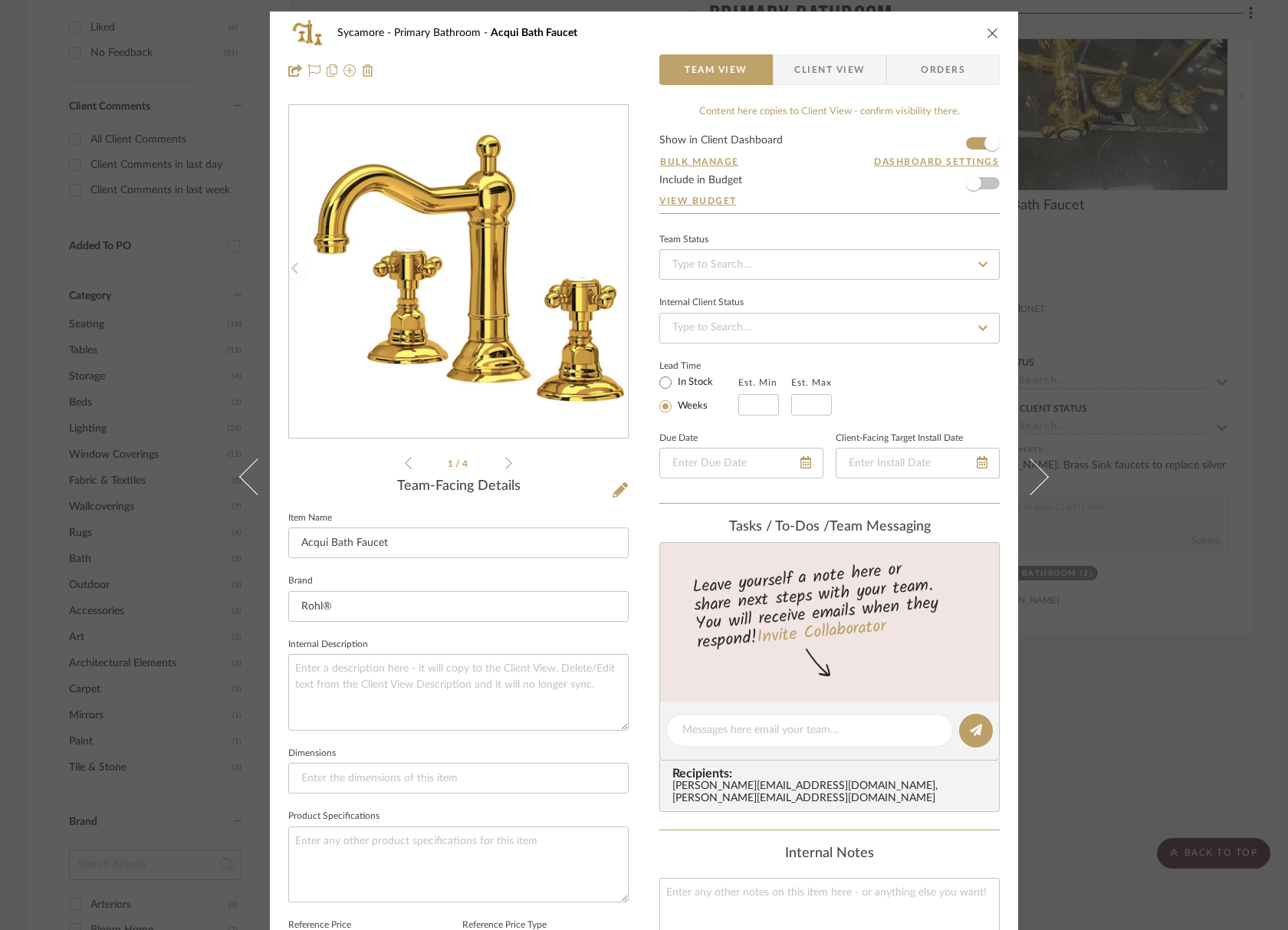
drag, startPoint x: 984, startPoint y: 41, endPoint x: 980, endPoint y: 63, distance: 22.4
click at [984, 40] on div "Sycamore Primary Bathroom Acqui Bath Faucet" at bounding box center [644, 33] width 711 height 31
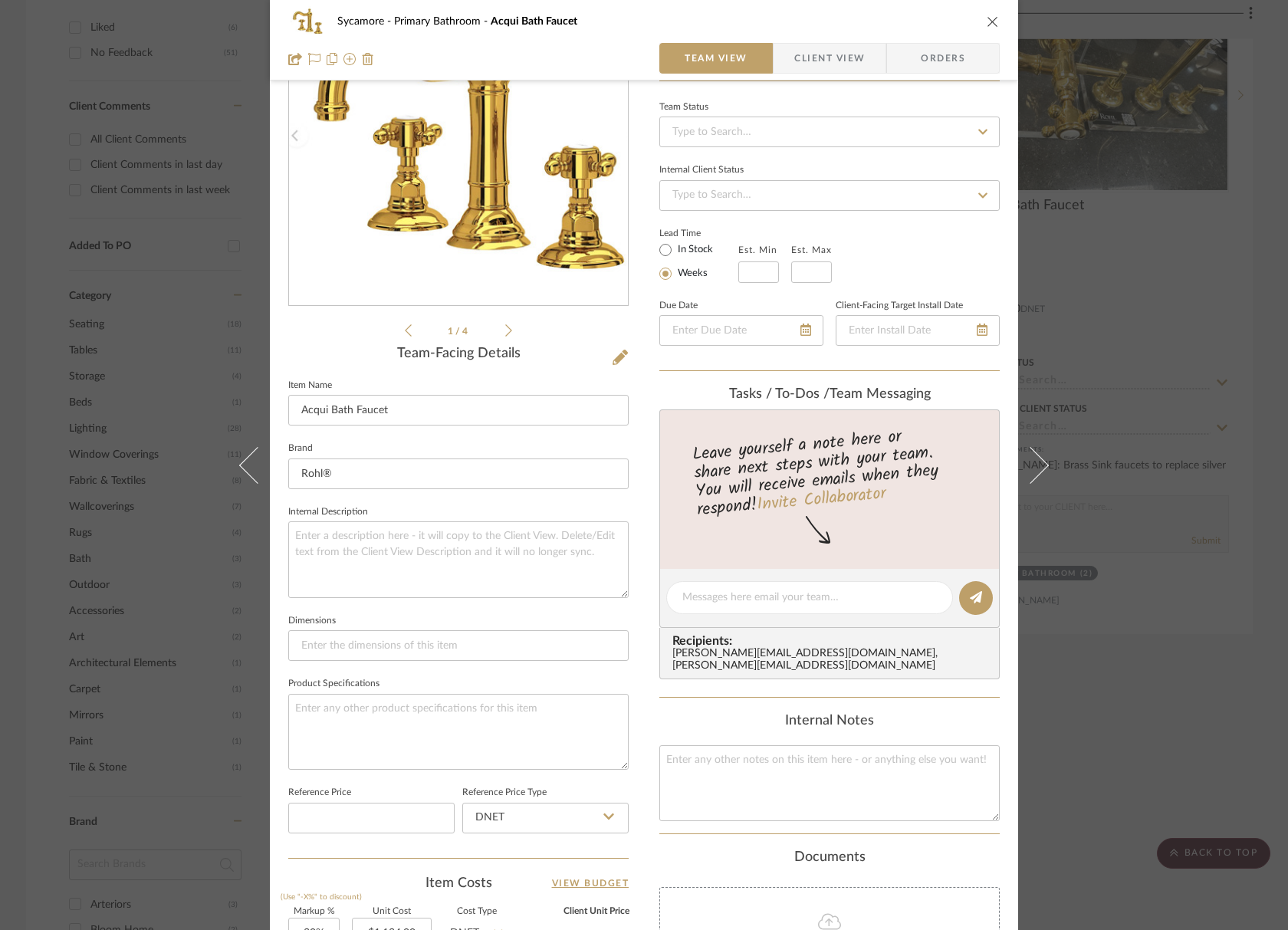
scroll to position [323, 0]
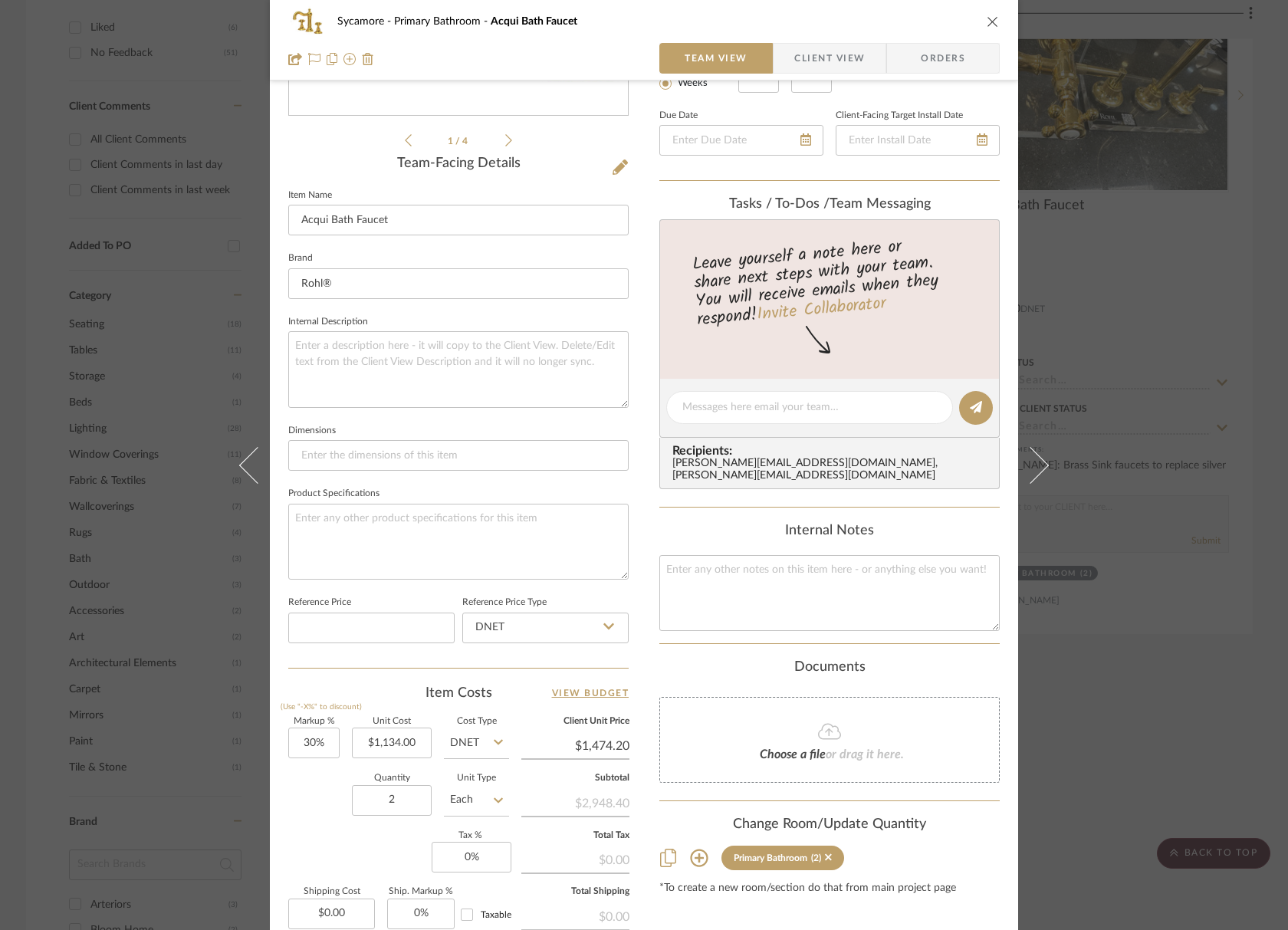
drag, startPoint x: 978, startPoint y: 25, endPoint x: 986, endPoint y: 23, distance: 8.2
click at [978, 25] on div "Sycamore Primary Bathroom Acqui Bath Faucet" at bounding box center [644, 22] width 711 height 31
click at [987, 22] on icon "close" at bounding box center [992, 21] width 12 height 12
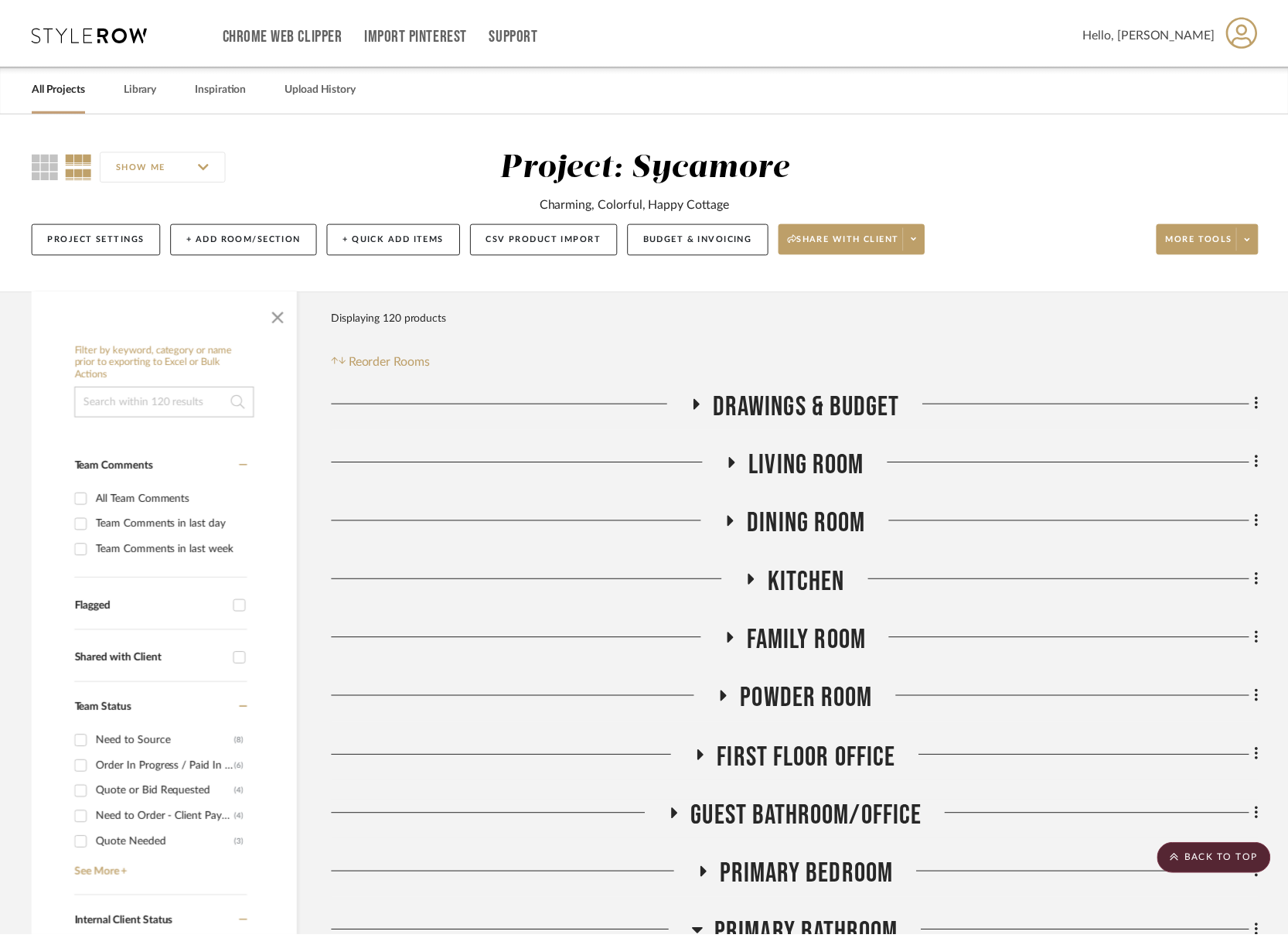
scroll to position [1017, 0]
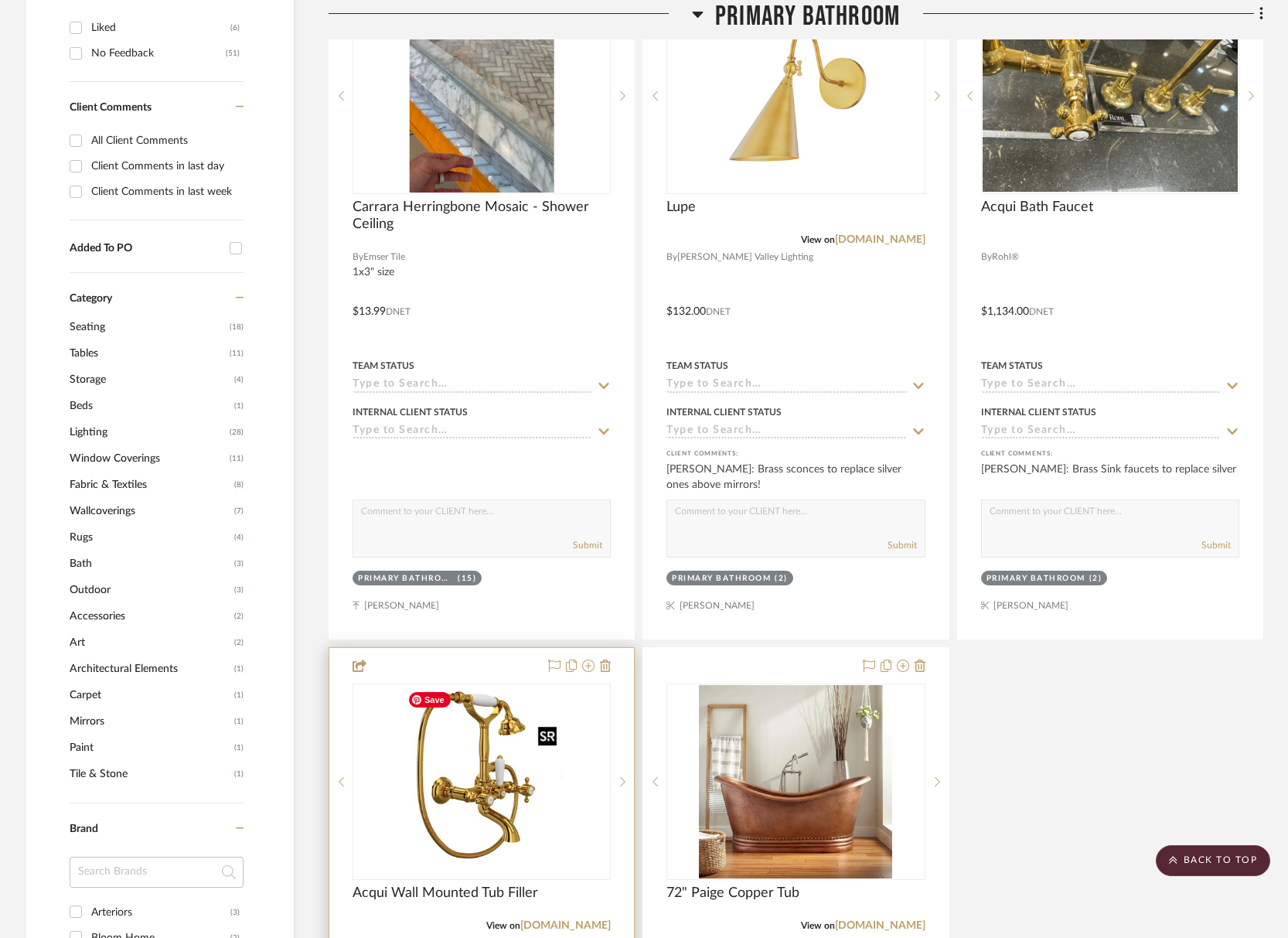
click at [509, 761] on img "0" at bounding box center [482, 782] width 162 height 194
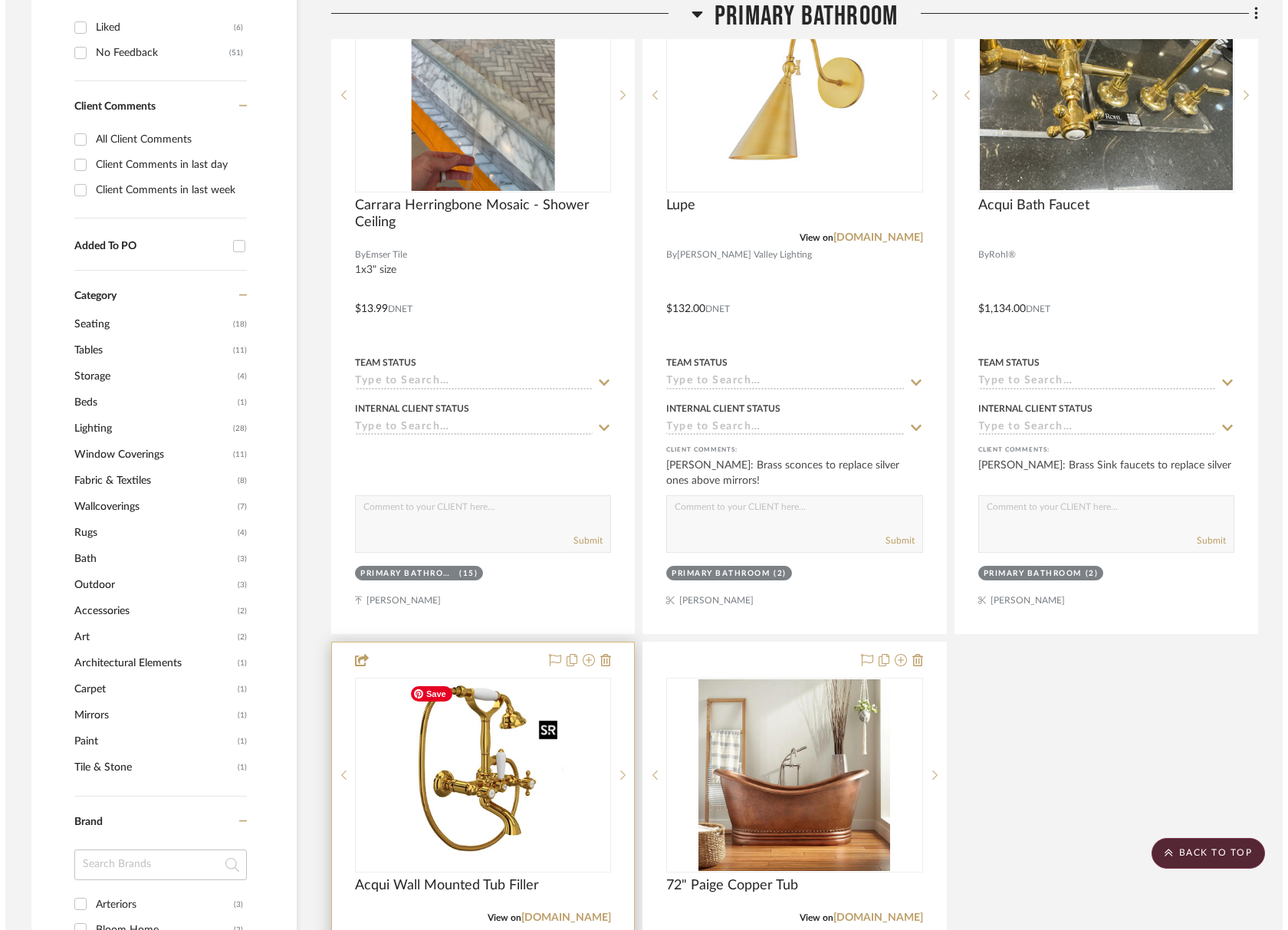
scroll to position [0, 0]
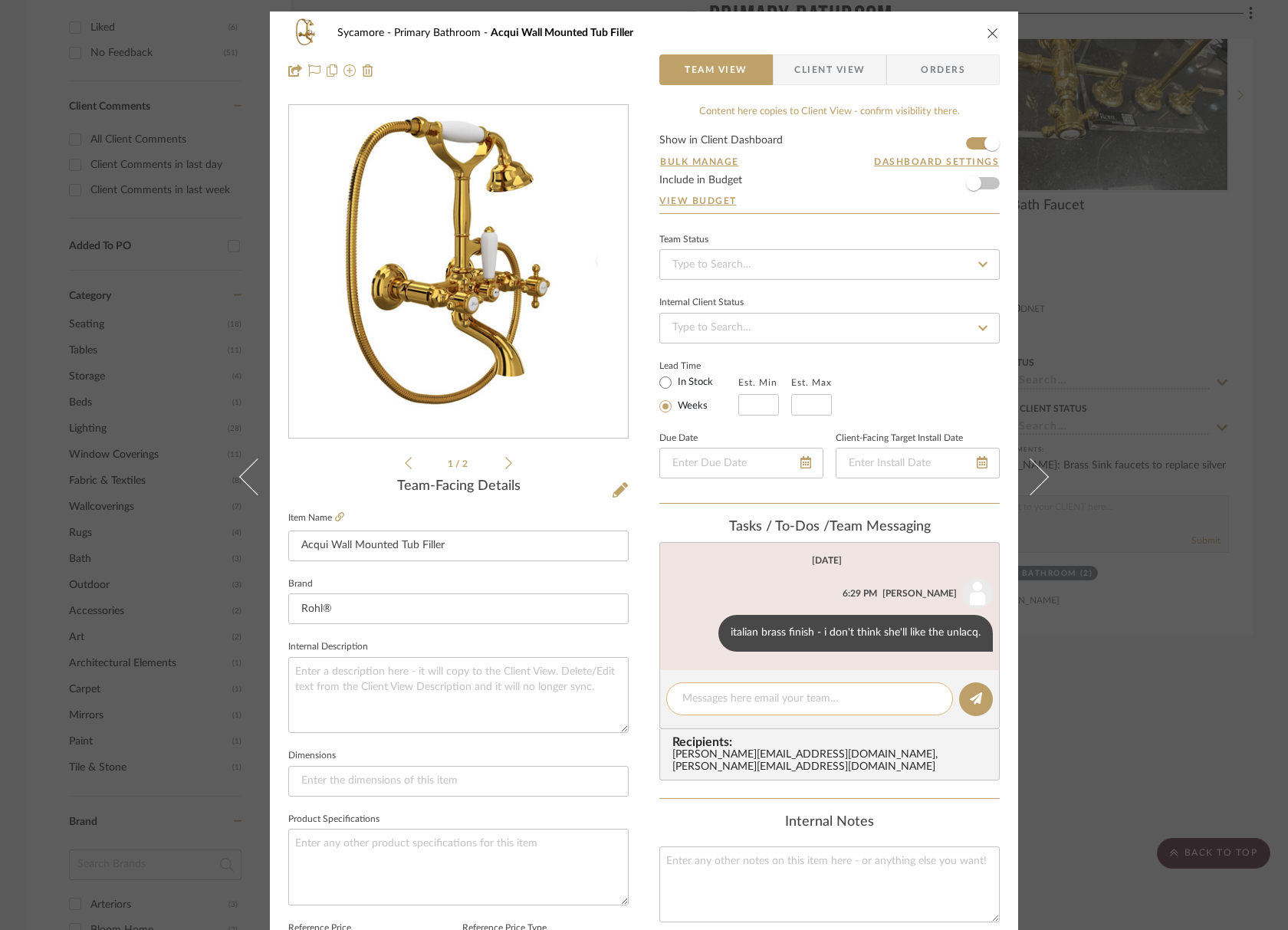
click at [711, 705] on textarea at bounding box center [809, 699] width 254 height 16
type textarea "or the tuscan brass? which is a little more ORB"
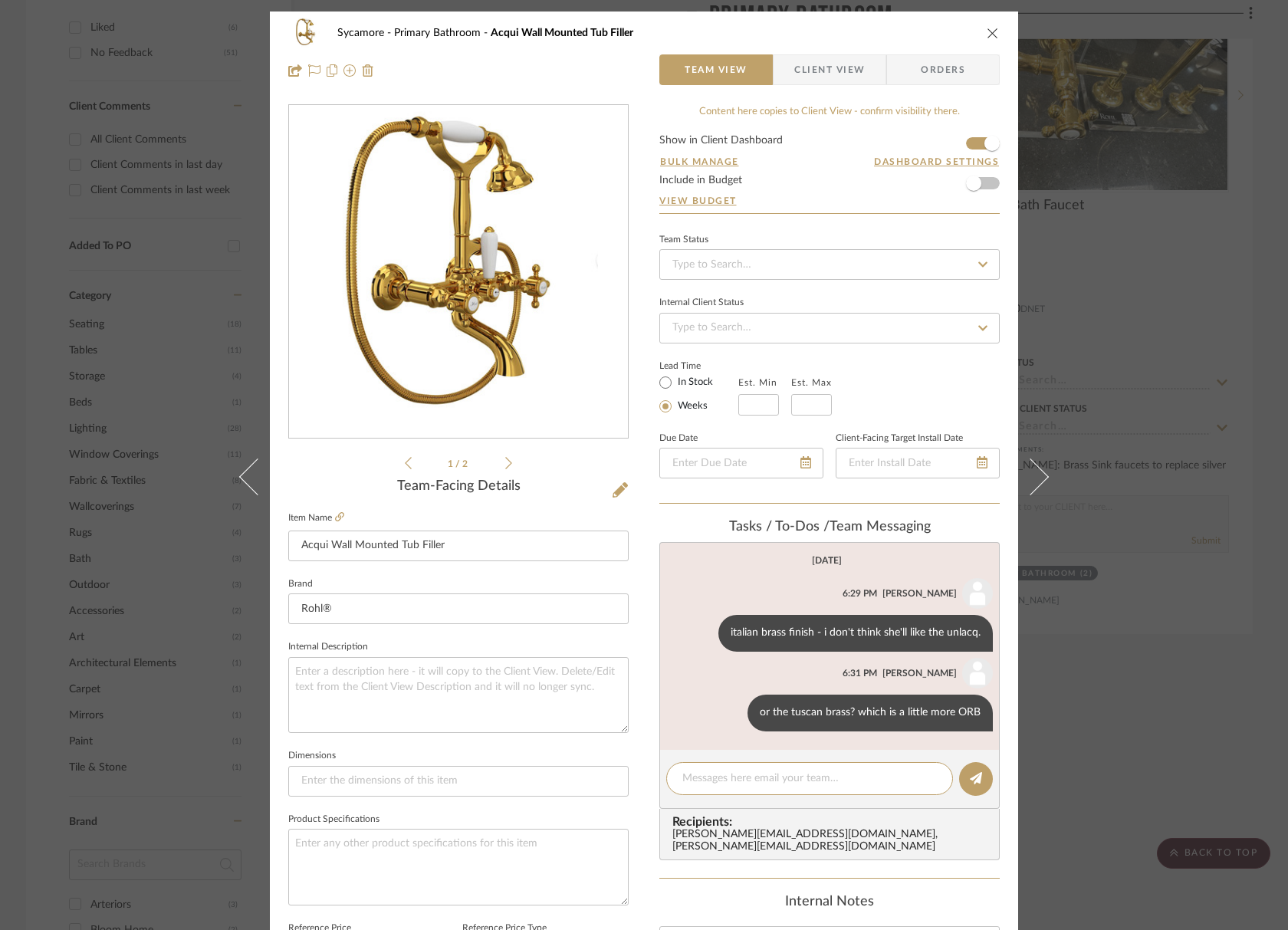
scroll to position [7, 0]
